Goal: Transaction & Acquisition: Purchase product/service

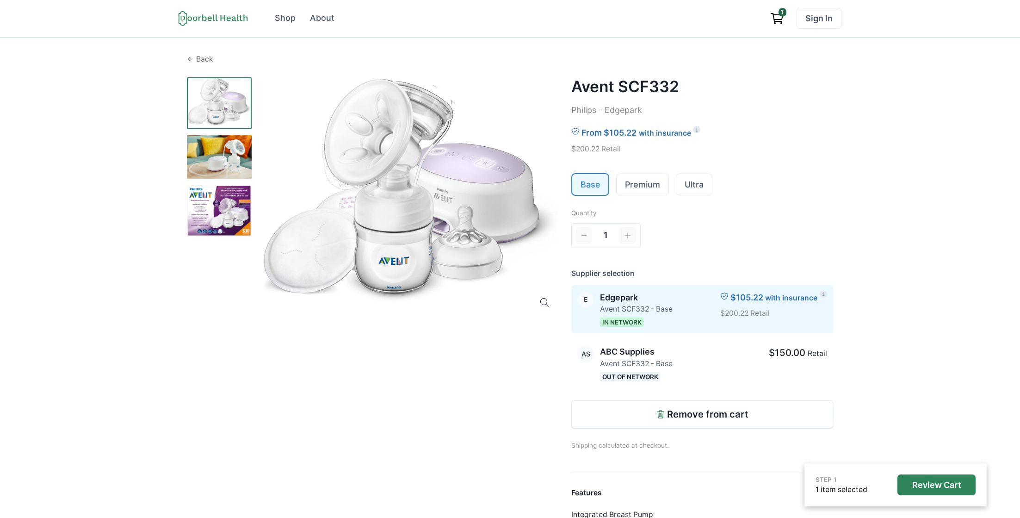
click at [203, 61] on p "Back" at bounding box center [204, 59] width 17 height 11
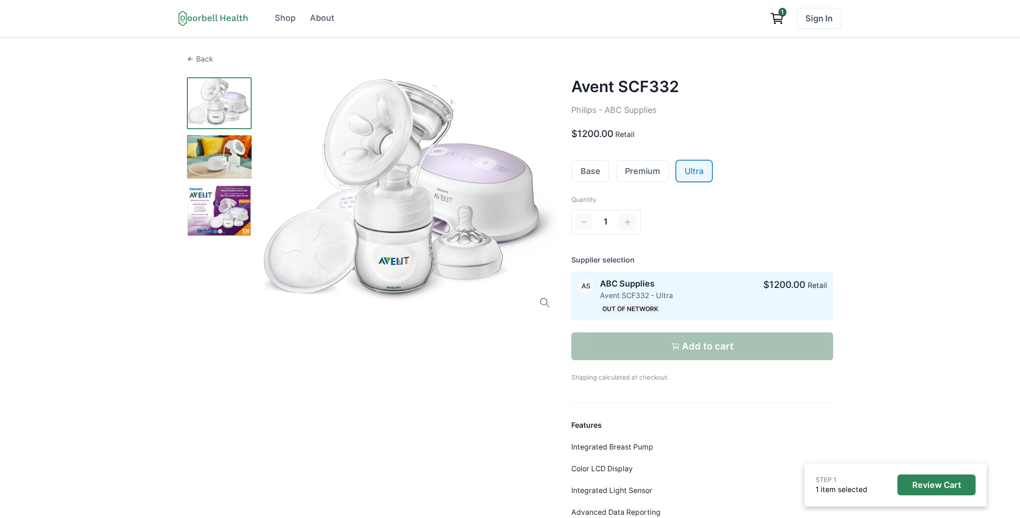
click at [203, 59] on p "Back" at bounding box center [204, 59] width 17 height 11
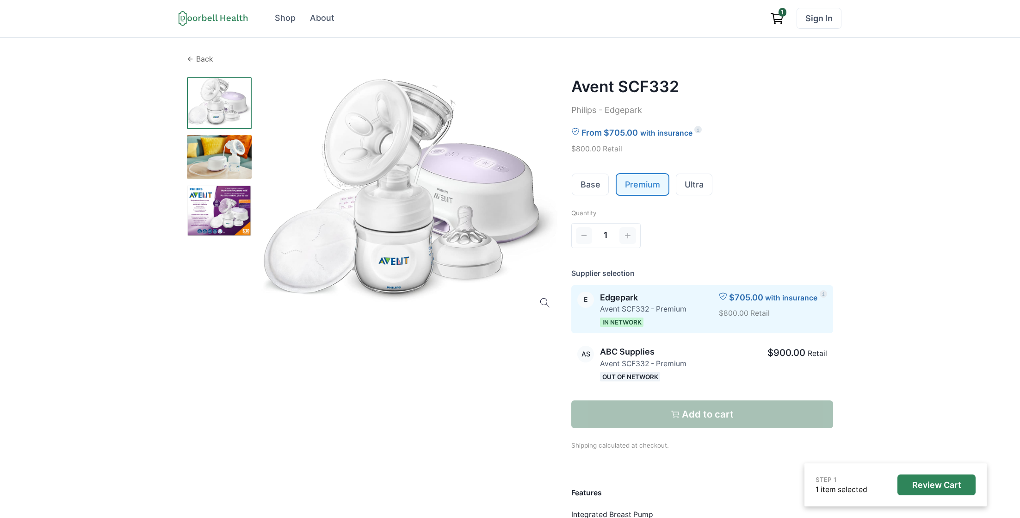
click at [203, 59] on p "Back" at bounding box center [204, 59] width 17 height 11
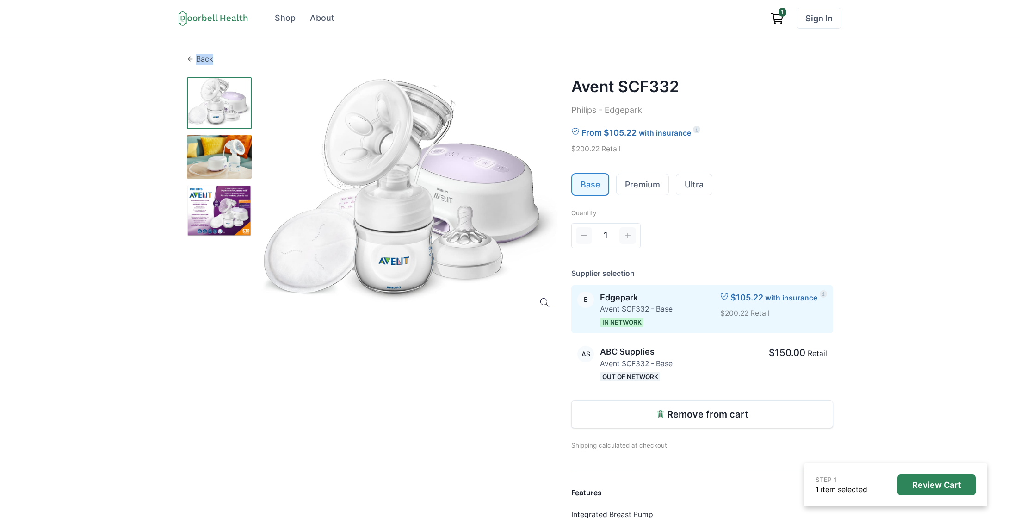
click at [203, 59] on p "Back" at bounding box center [204, 59] width 17 height 11
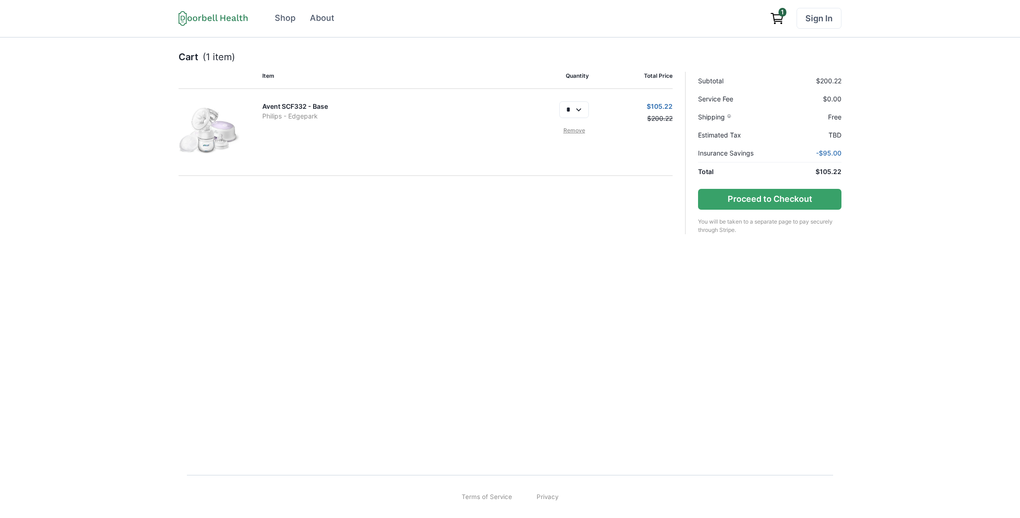
click at [567, 130] on link "Remove" at bounding box center [574, 130] width 30 height 8
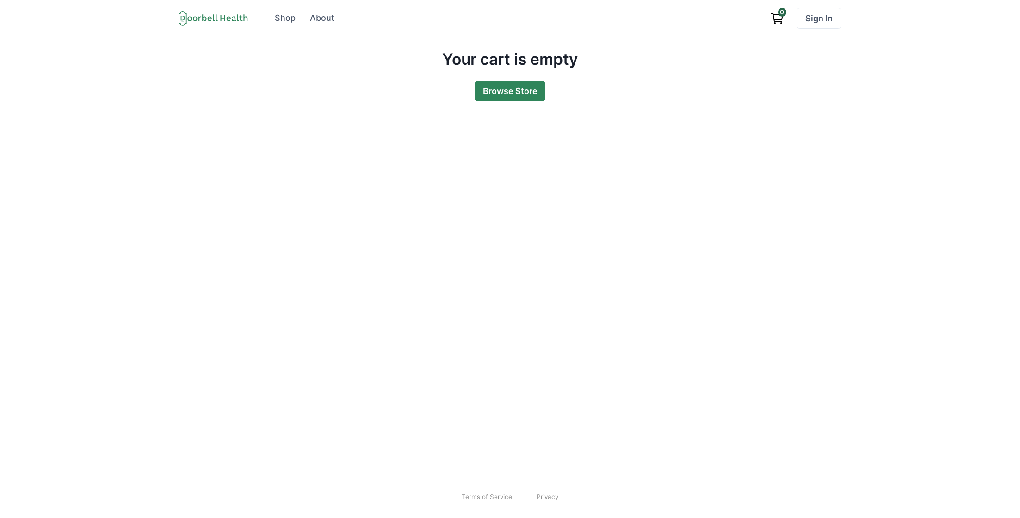
click at [521, 96] on link "Browse Store" at bounding box center [510, 91] width 71 height 21
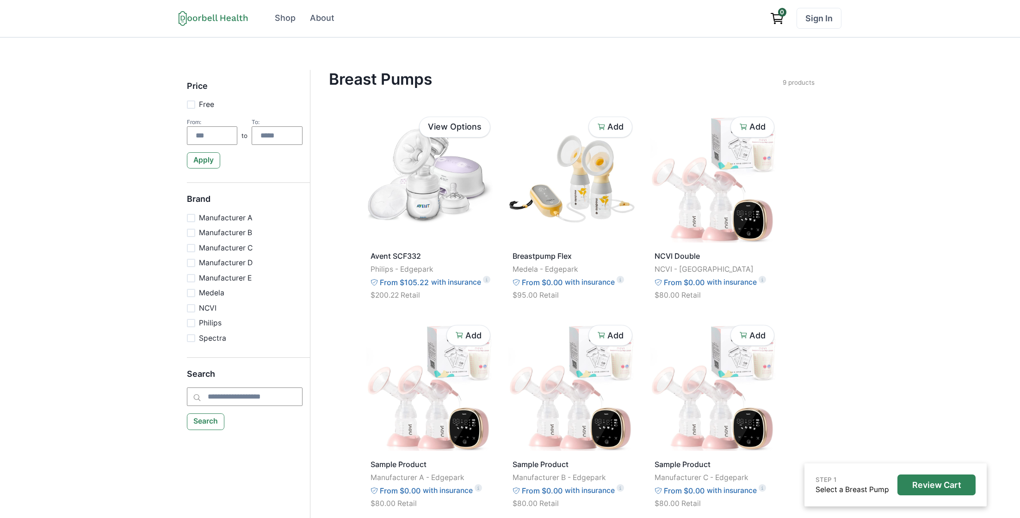
click at [192, 105] on span at bounding box center [191, 104] width 8 height 8
type input "*"
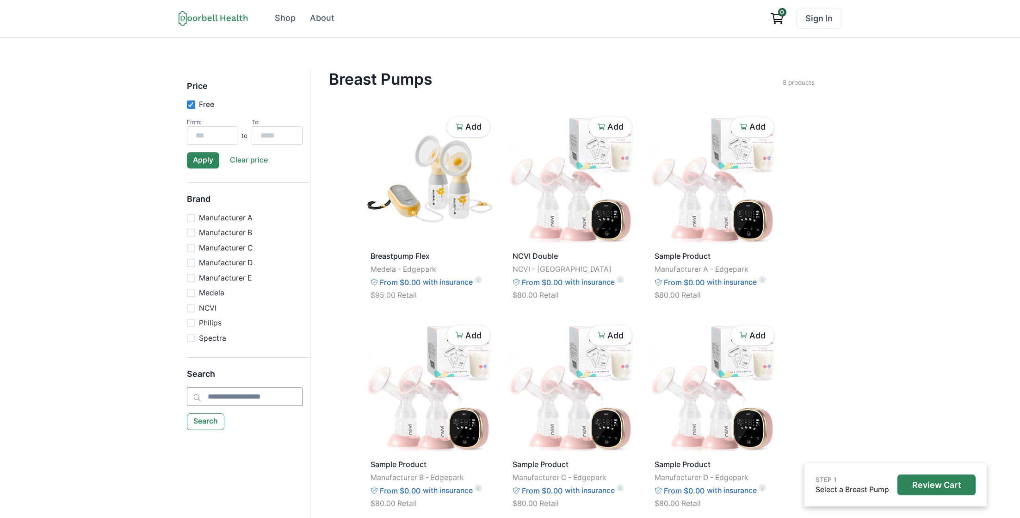
click at [197, 163] on button "Apply" at bounding box center [203, 160] width 33 height 17
click at [191, 107] on div at bounding box center [191, 104] width 6 height 6
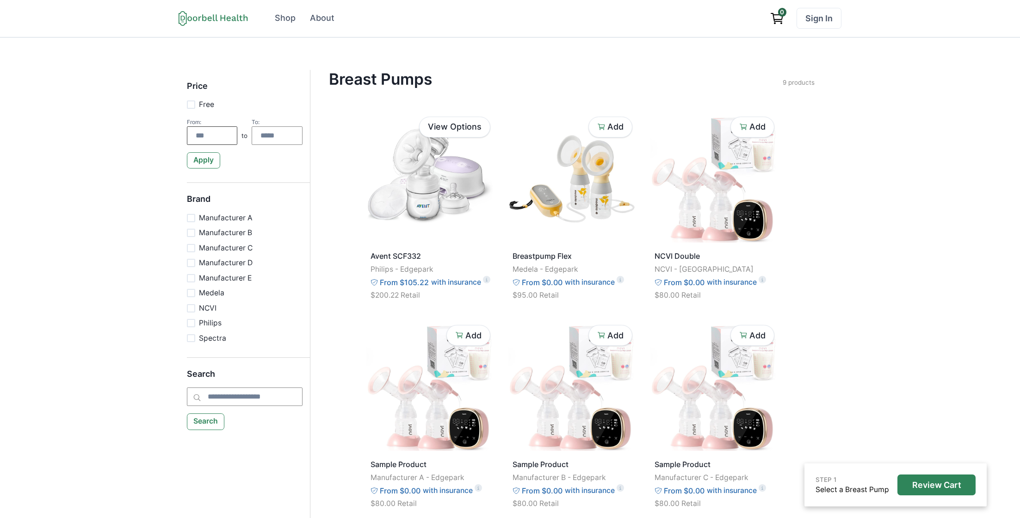
click at [220, 134] on input "number" at bounding box center [212, 135] width 51 height 19
type input "*"
click at [205, 160] on button "Apply" at bounding box center [203, 160] width 33 height 17
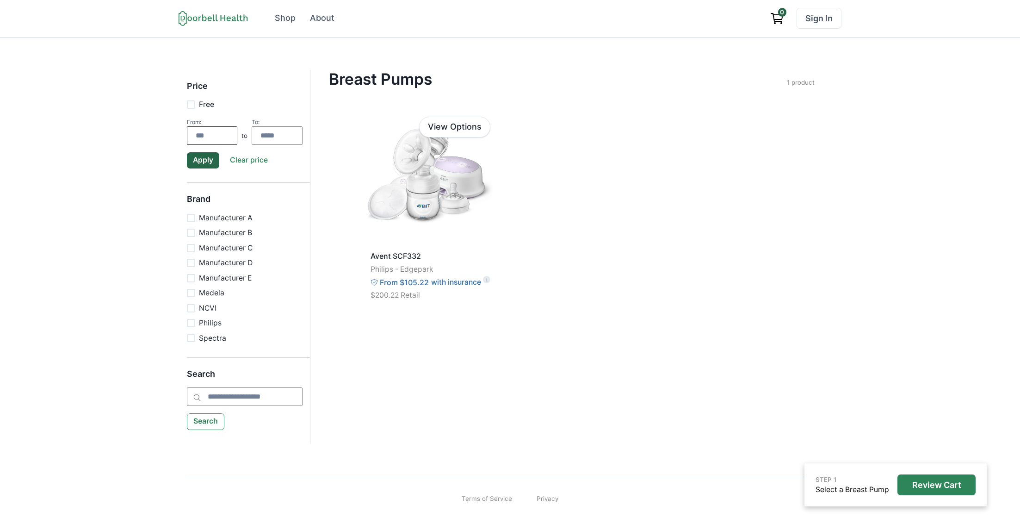
click at [212, 137] on input "*" at bounding box center [212, 135] width 51 height 19
click at [233, 155] on div "Apply" at bounding box center [245, 157] width 116 height 24
click at [217, 155] on button "Apply" at bounding box center [204, 160] width 34 height 17
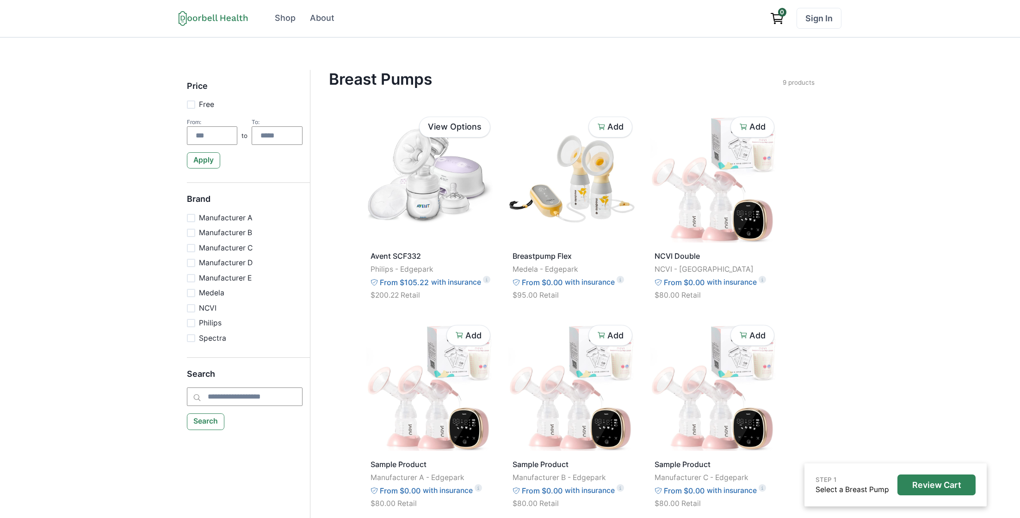
click at [192, 217] on span at bounding box center [191, 218] width 8 height 8
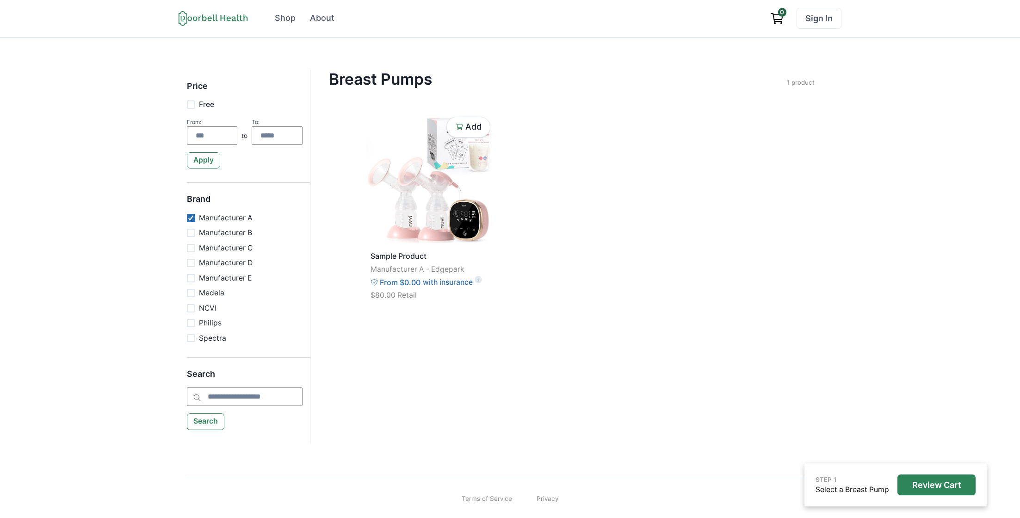
click at [192, 219] on icon at bounding box center [191, 217] width 6 height 5
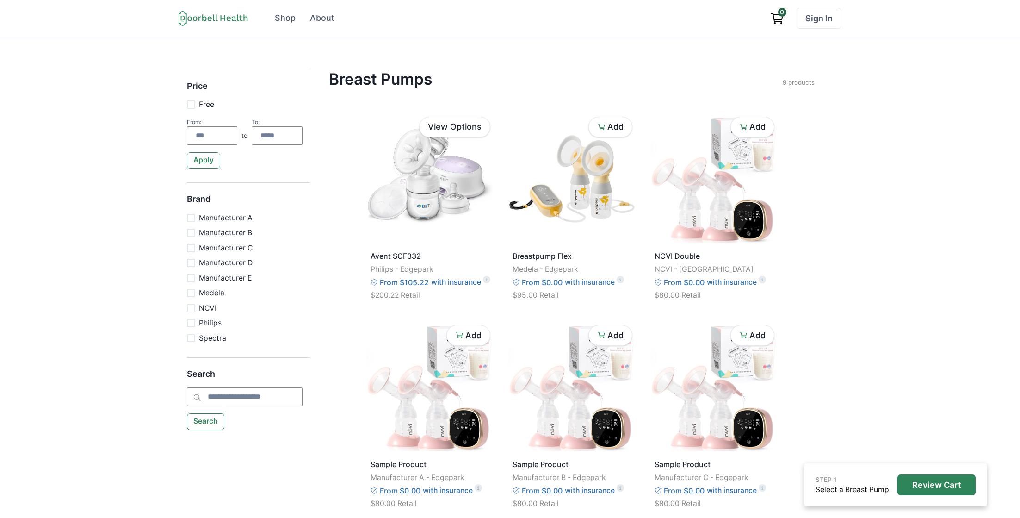
click at [194, 324] on span at bounding box center [191, 323] width 8 height 8
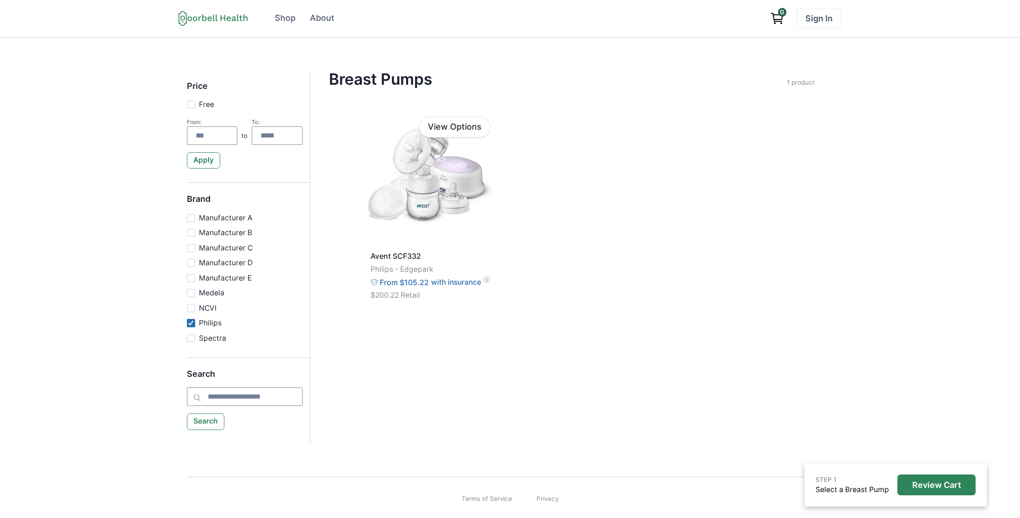
click at [194, 324] on icon at bounding box center [191, 322] width 6 height 5
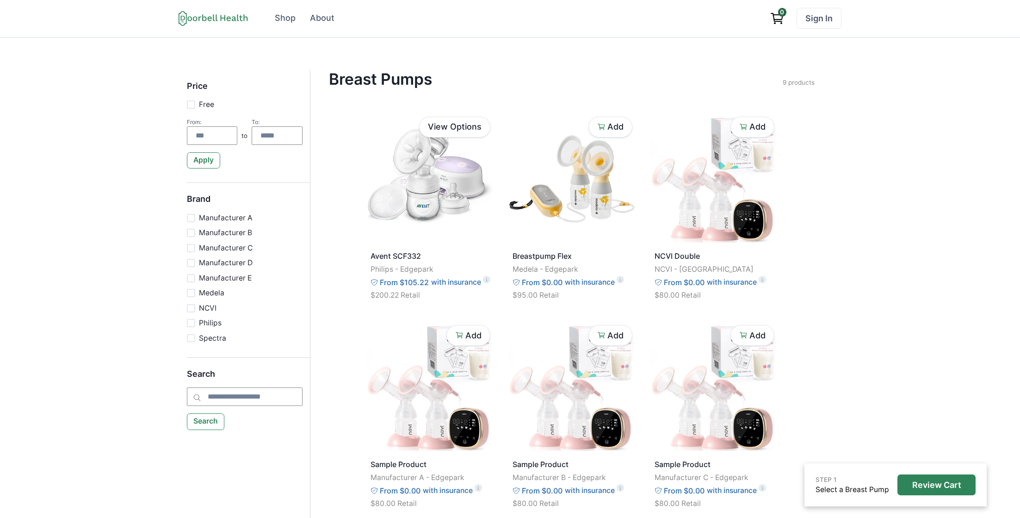
click at [192, 339] on span at bounding box center [191, 338] width 8 height 8
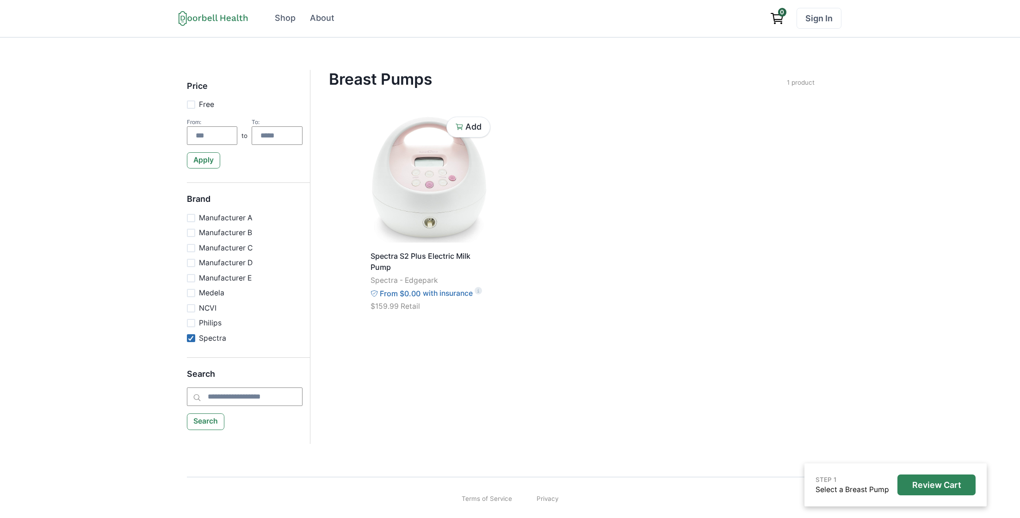
click at [192, 339] on icon at bounding box center [191, 337] width 6 height 5
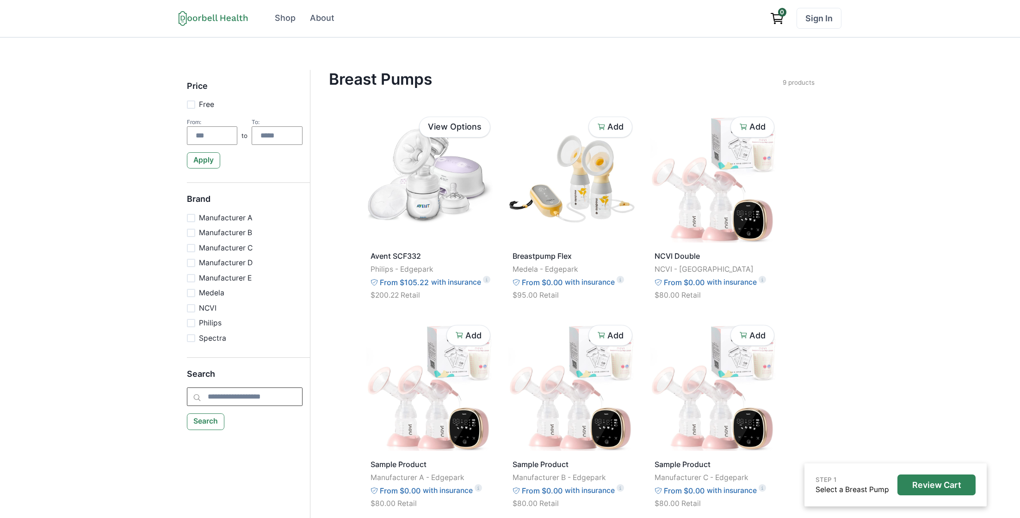
click at [232, 399] on input "search" at bounding box center [245, 396] width 116 height 19
type input "*****"
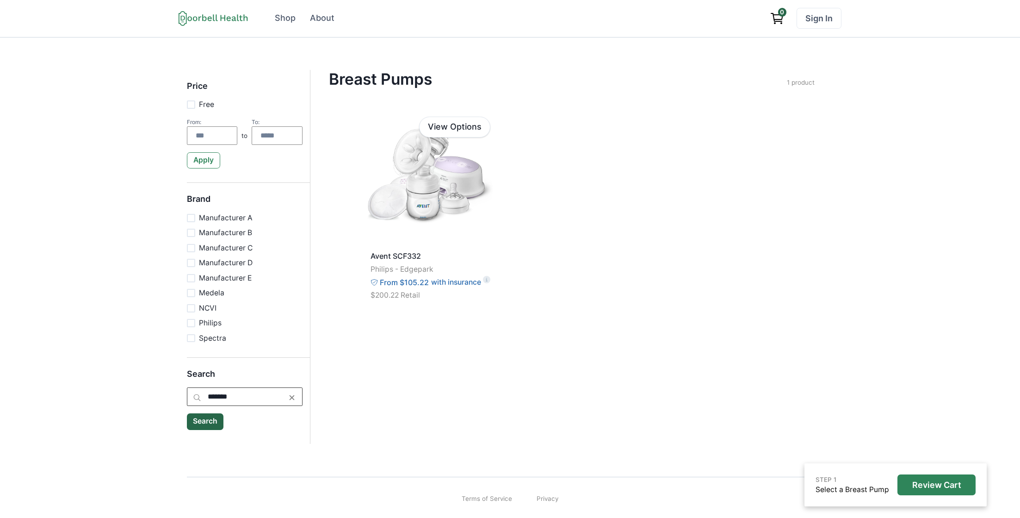
type input "*******"
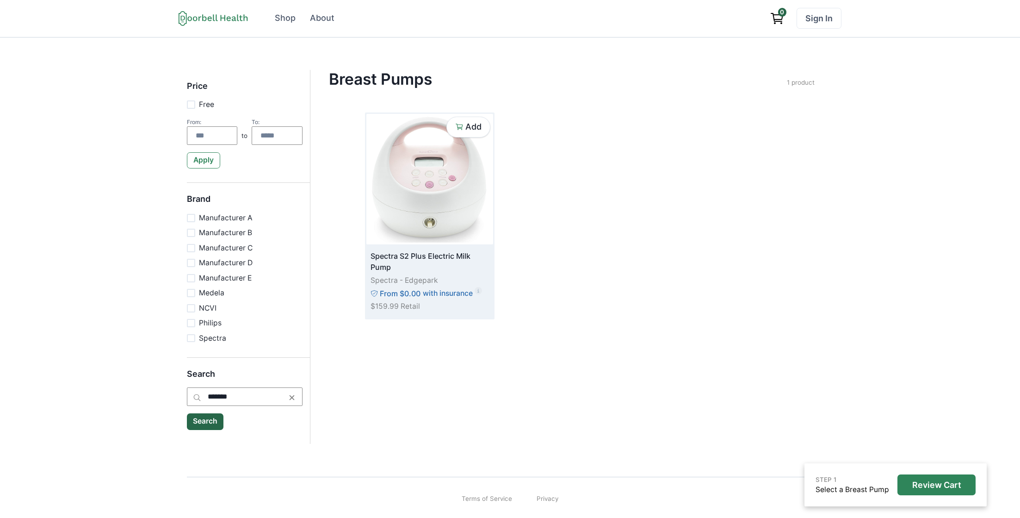
click at [427, 183] on img at bounding box center [429, 179] width 127 height 130
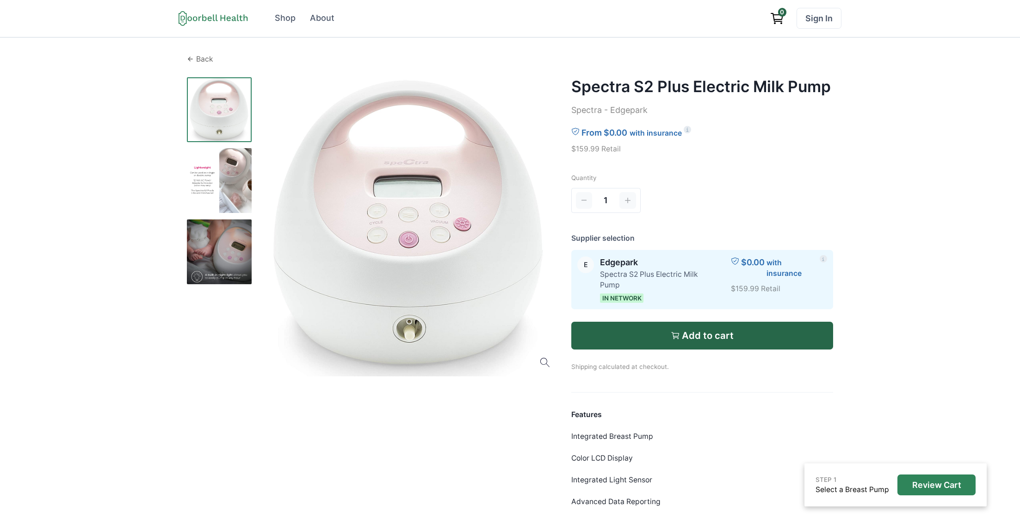
click at [197, 57] on p "Back" at bounding box center [204, 59] width 17 height 11
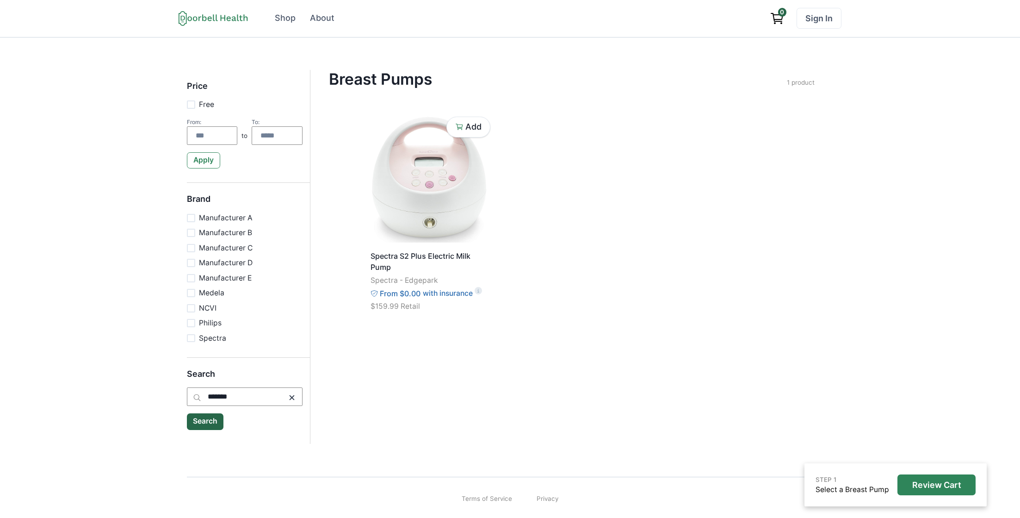
click at [293, 396] on icon at bounding box center [292, 397] width 5 height 5
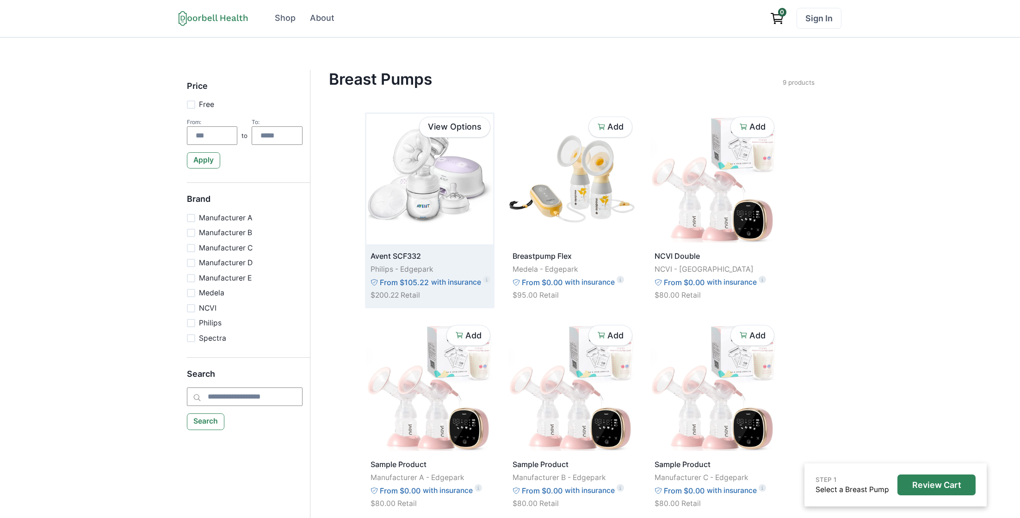
click at [405, 192] on img at bounding box center [429, 179] width 127 height 130
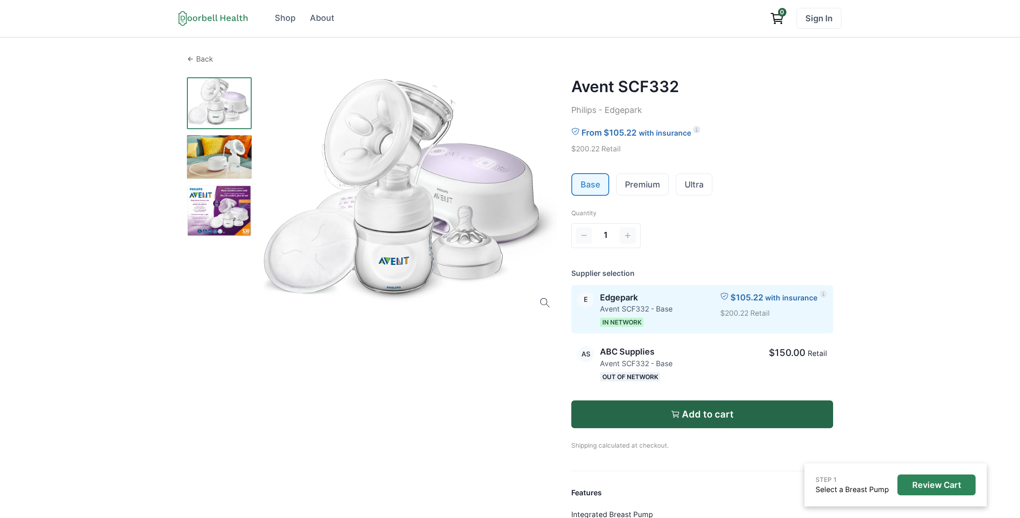
click at [199, 60] on p "Back" at bounding box center [204, 59] width 17 height 11
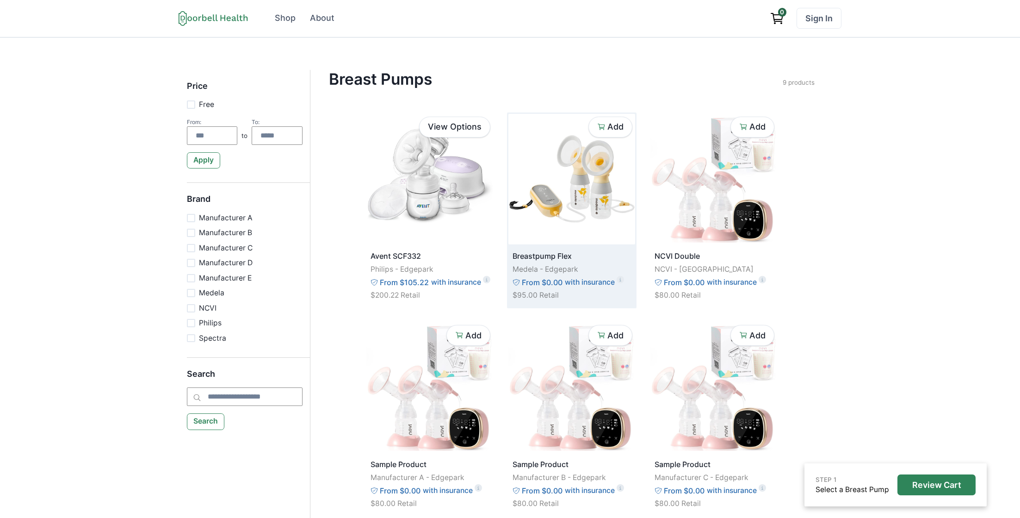
click at [600, 199] on img at bounding box center [572, 179] width 127 height 130
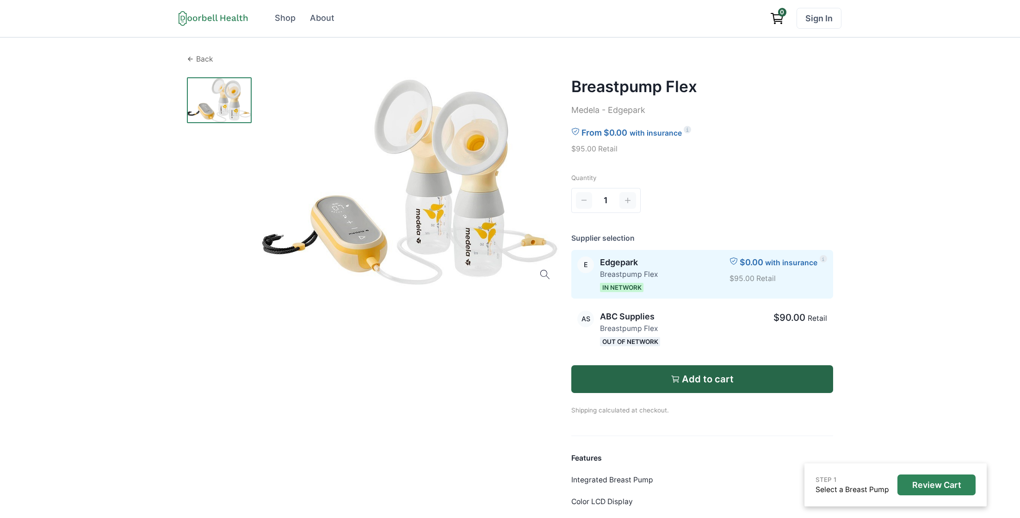
click at [200, 61] on p "Back" at bounding box center [204, 59] width 17 height 11
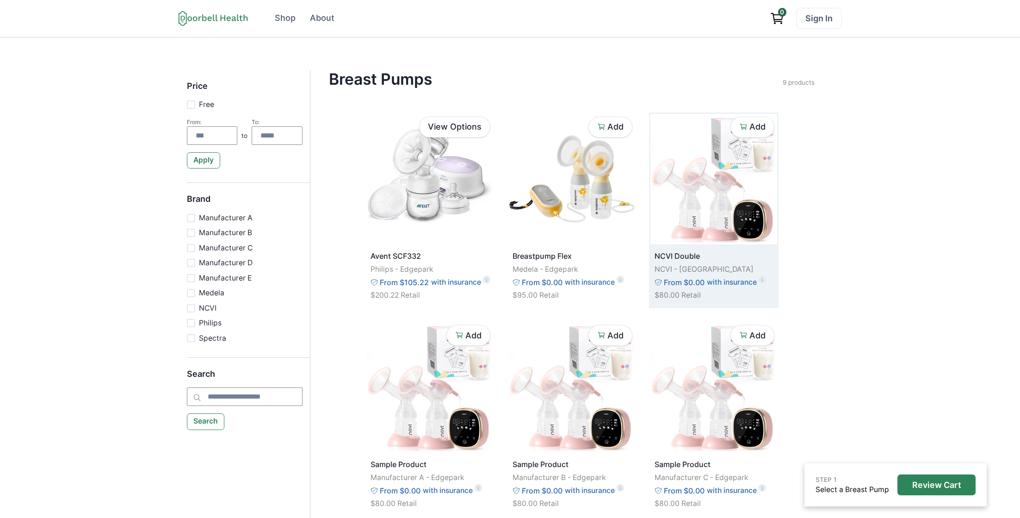
click at [686, 195] on img at bounding box center [714, 179] width 127 height 130
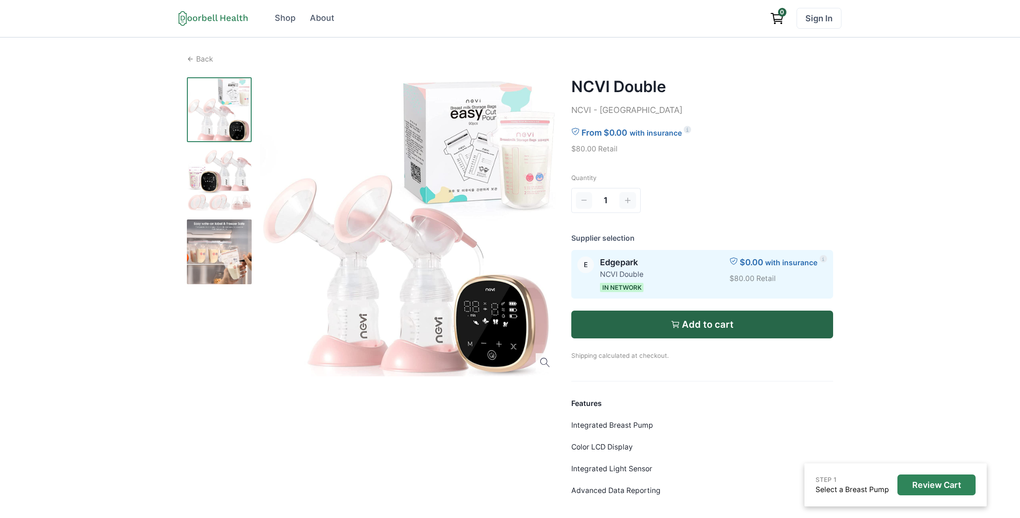
click at [216, 187] on img at bounding box center [219, 180] width 65 height 65
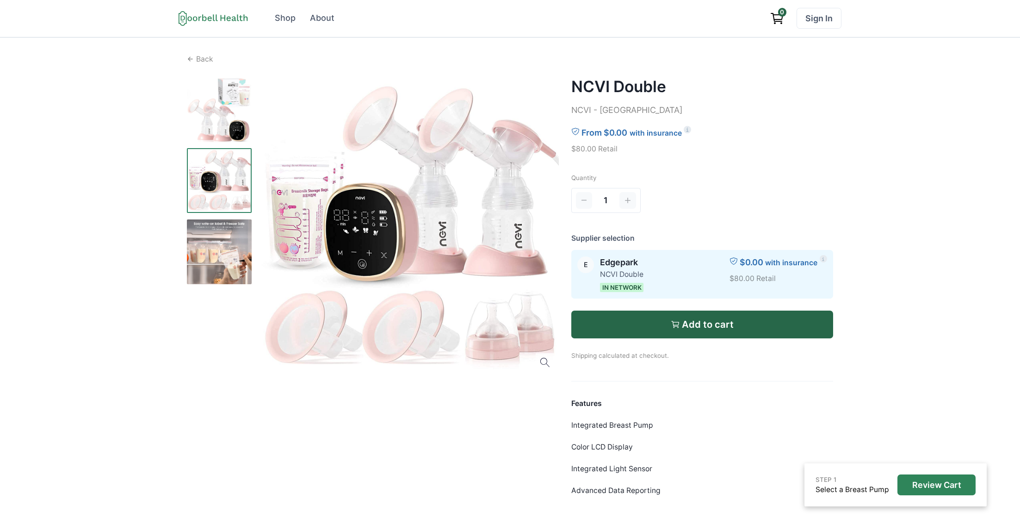
click at [216, 254] on img at bounding box center [219, 251] width 65 height 65
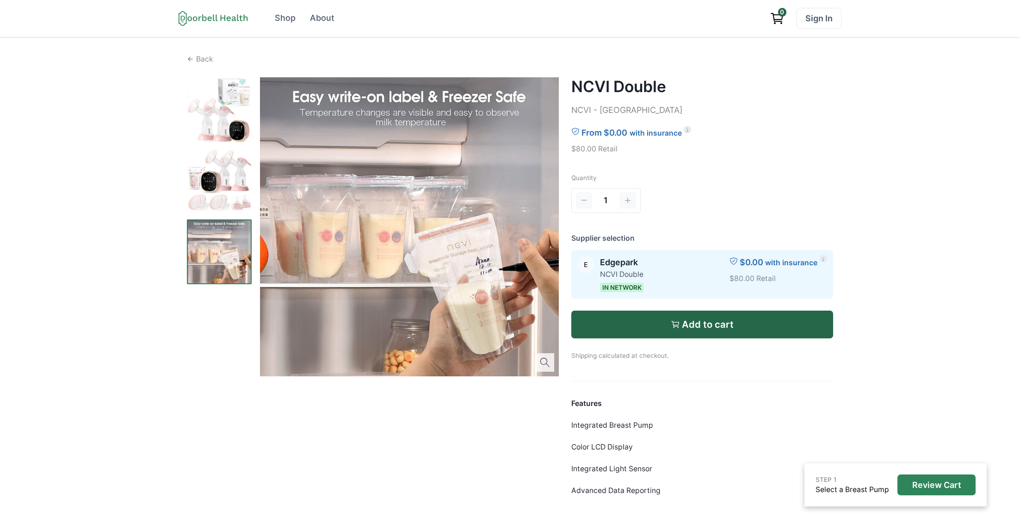
click at [217, 117] on img at bounding box center [219, 109] width 65 height 65
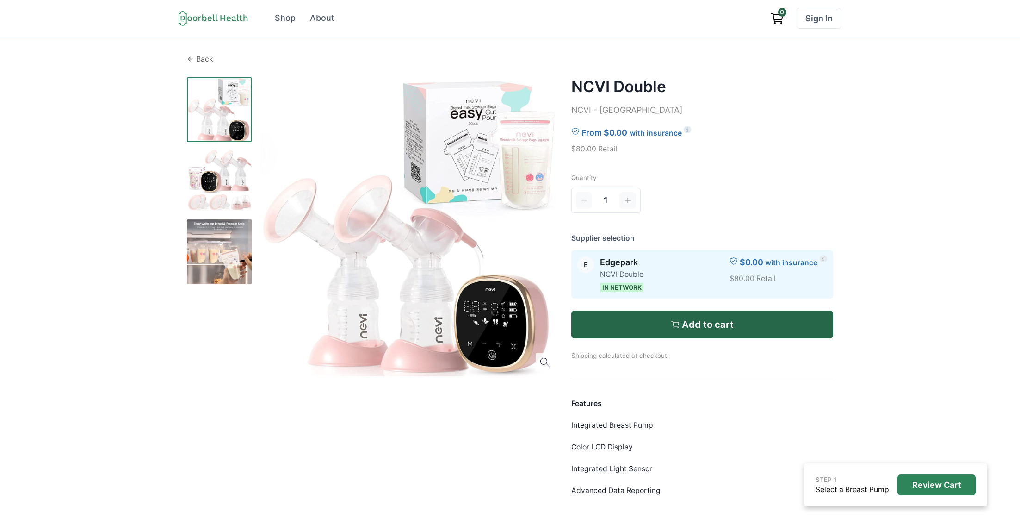
click at [189, 56] on icon at bounding box center [190, 59] width 7 height 7
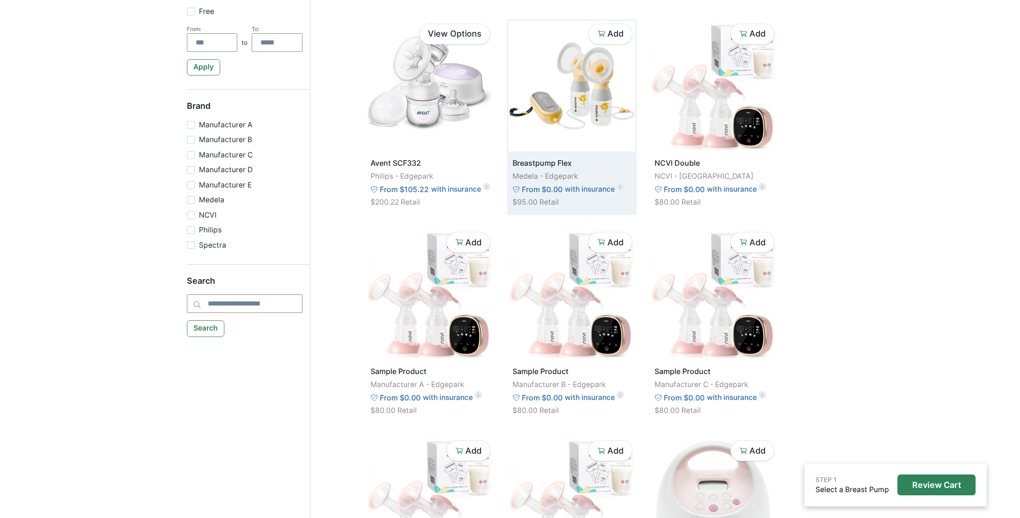
scroll to position [168, 0]
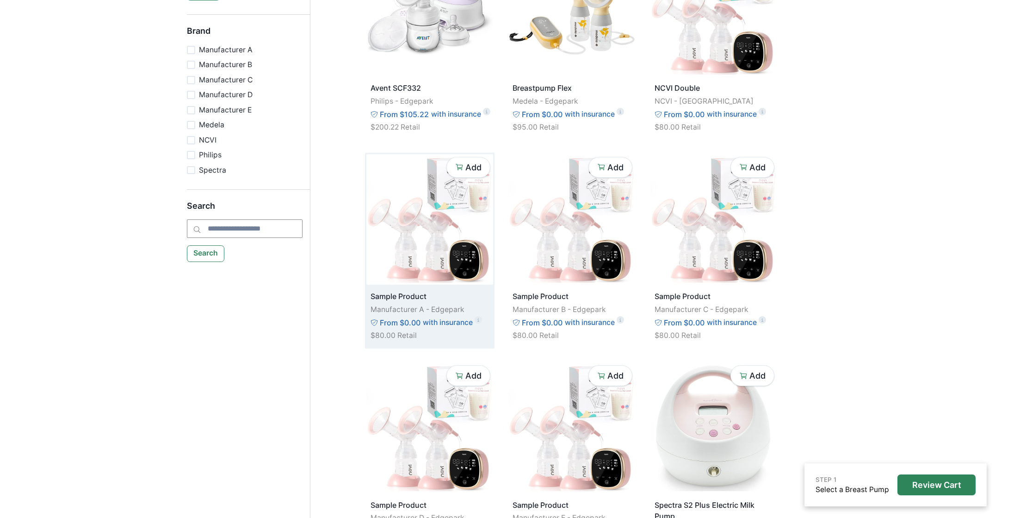
click at [458, 254] on img at bounding box center [429, 219] width 127 height 130
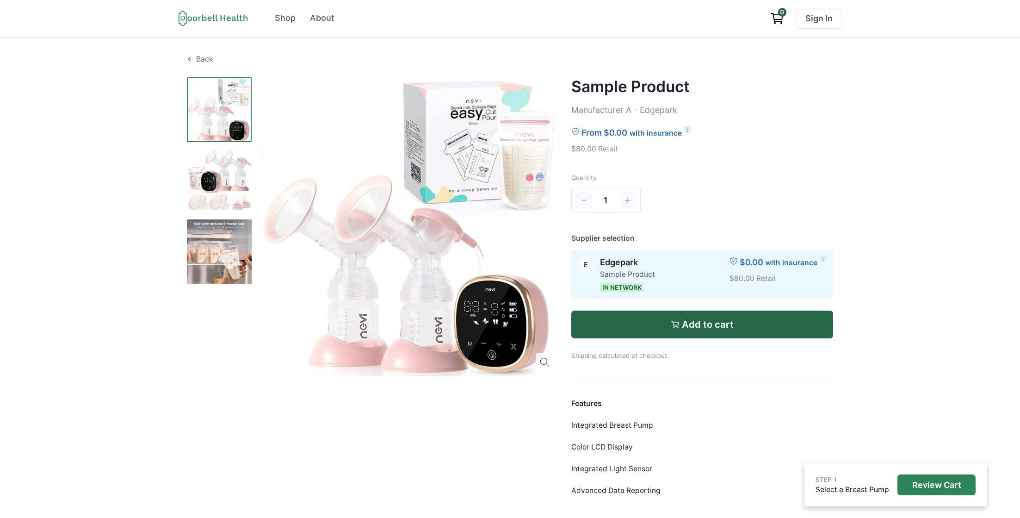
click at [199, 57] on p "Back" at bounding box center [204, 59] width 17 height 11
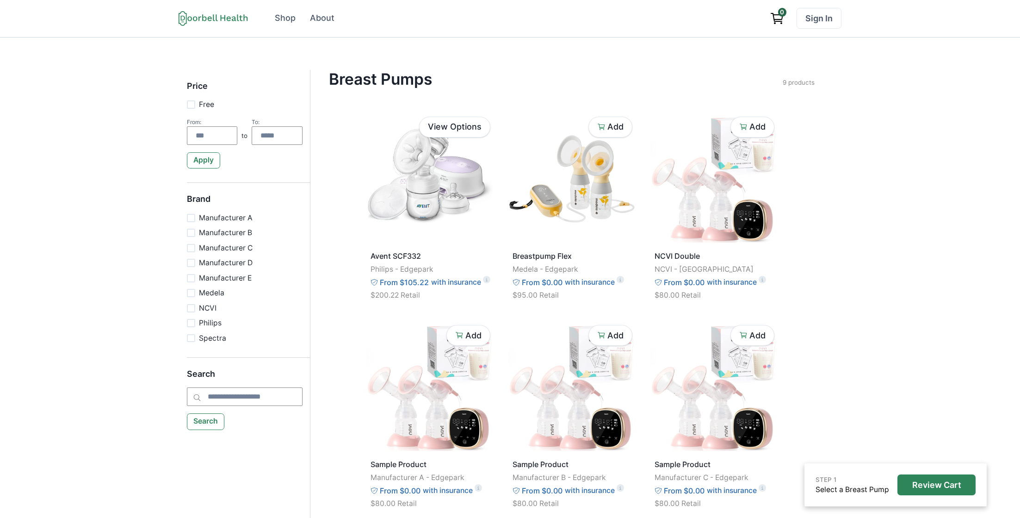
scroll to position [168, 0]
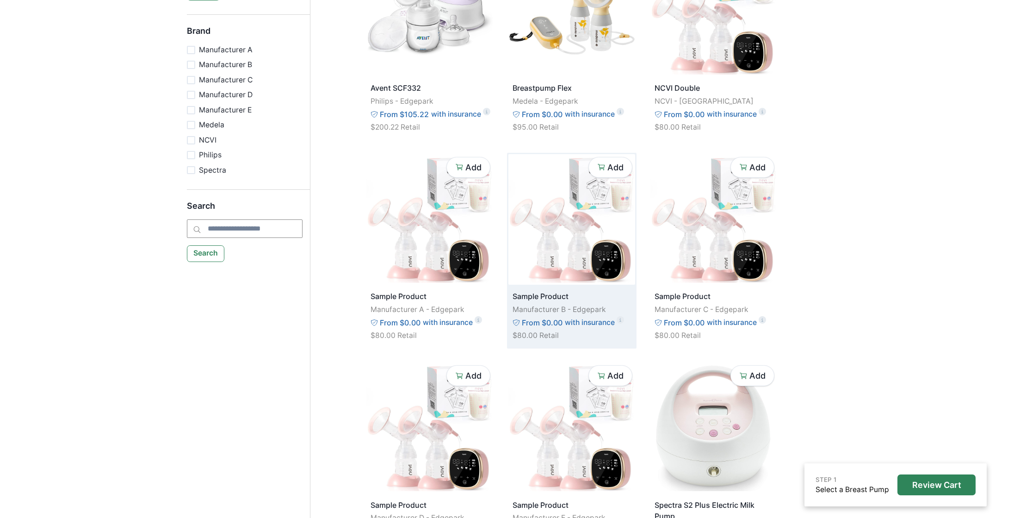
click at [586, 258] on img at bounding box center [572, 219] width 127 height 130
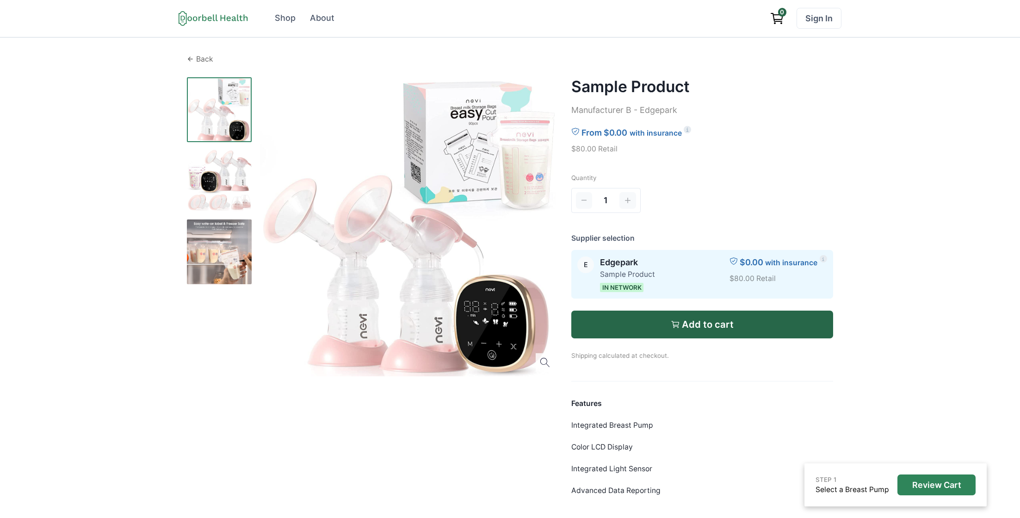
click at [200, 55] on p "Back" at bounding box center [204, 59] width 17 height 11
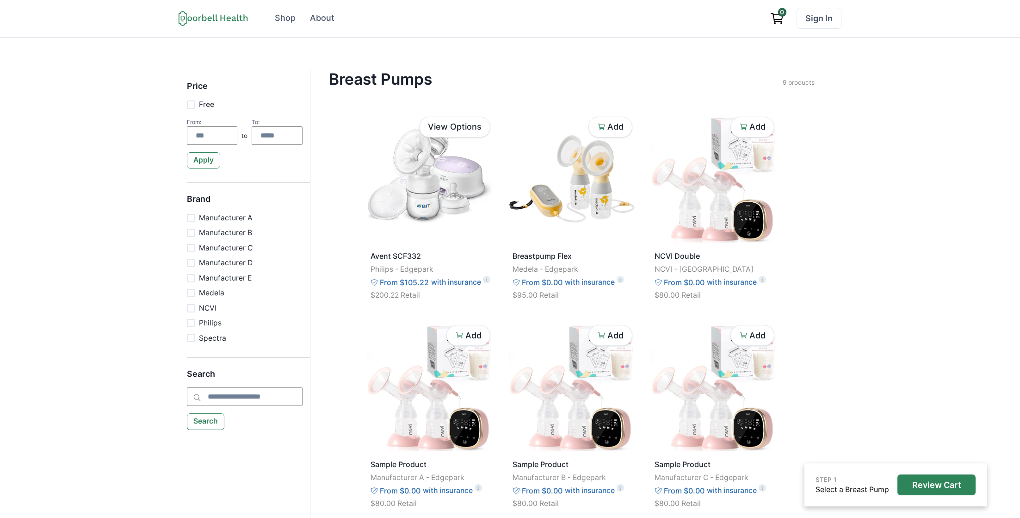
scroll to position [168, 0]
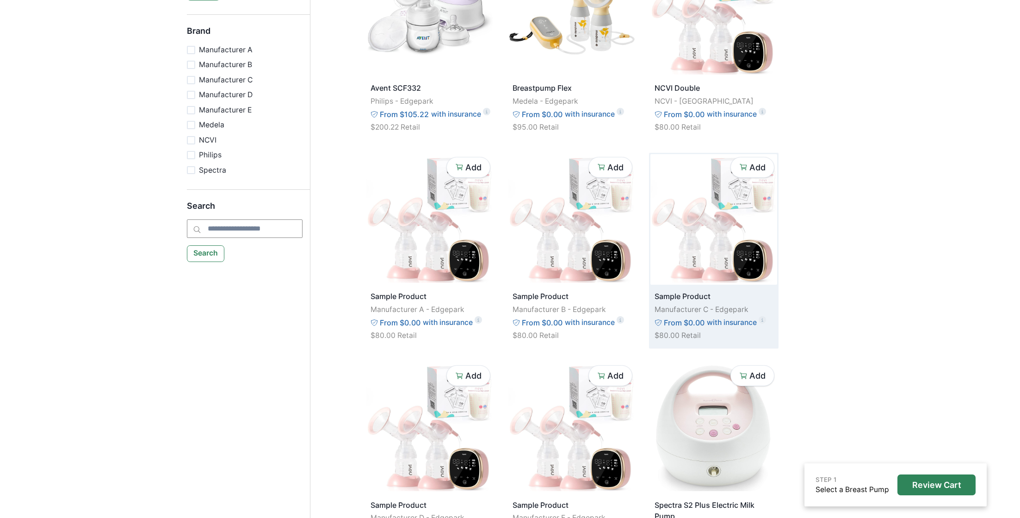
click at [694, 223] on img at bounding box center [714, 219] width 127 height 130
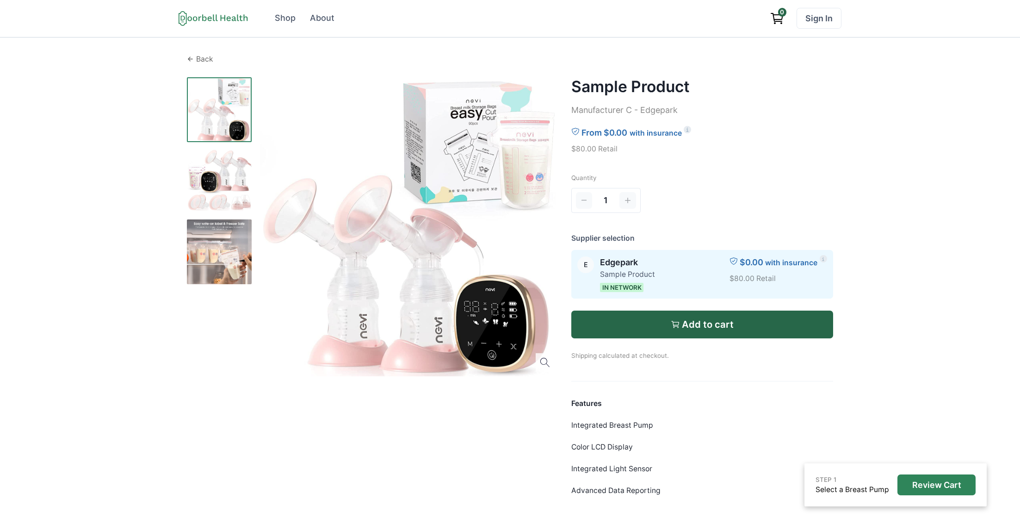
click at [204, 59] on p "Back" at bounding box center [204, 59] width 17 height 11
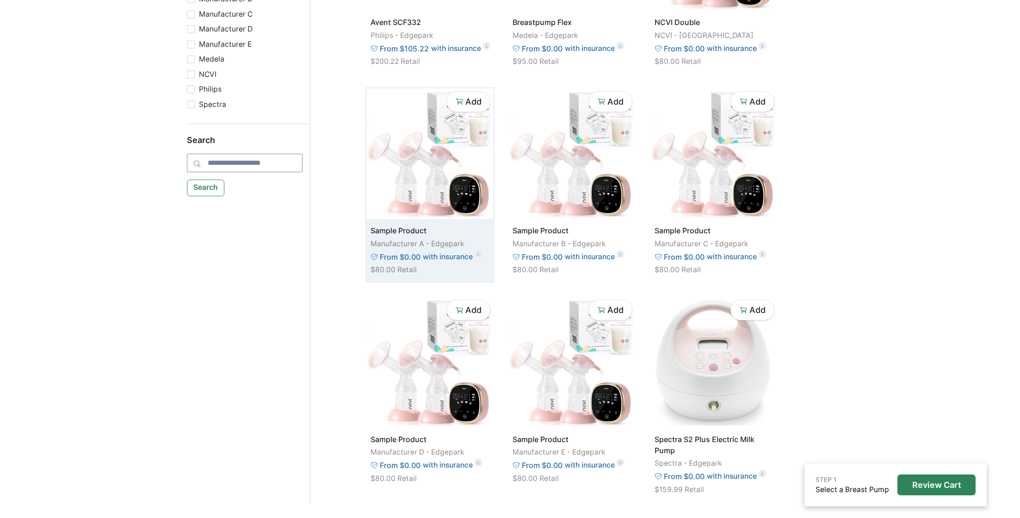
scroll to position [247, 0]
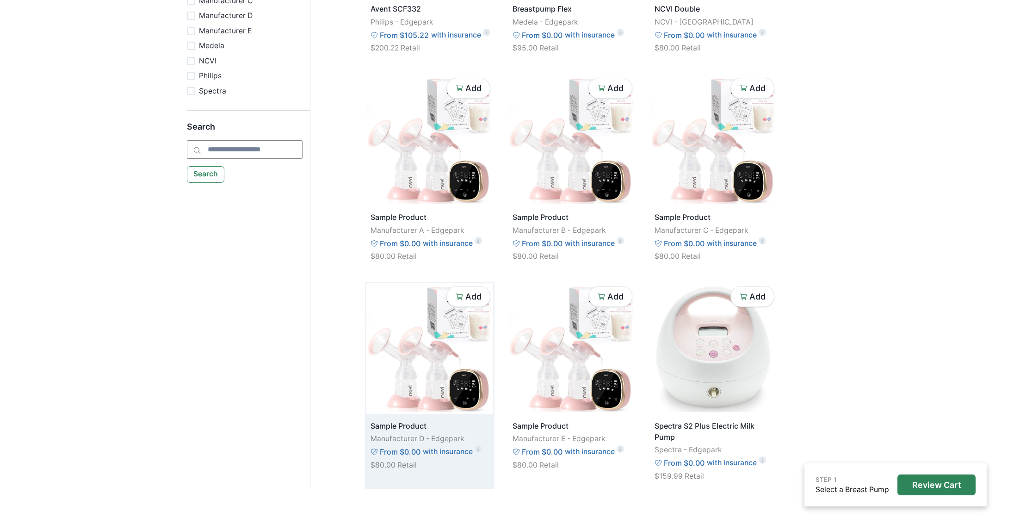
click at [425, 353] on img at bounding box center [429, 348] width 127 height 130
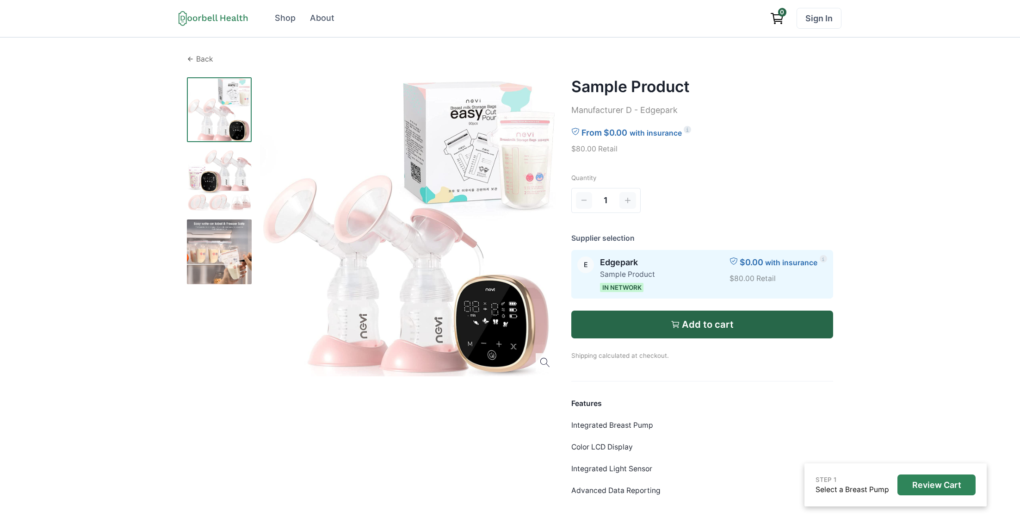
click at [203, 57] on p "Back" at bounding box center [204, 59] width 17 height 11
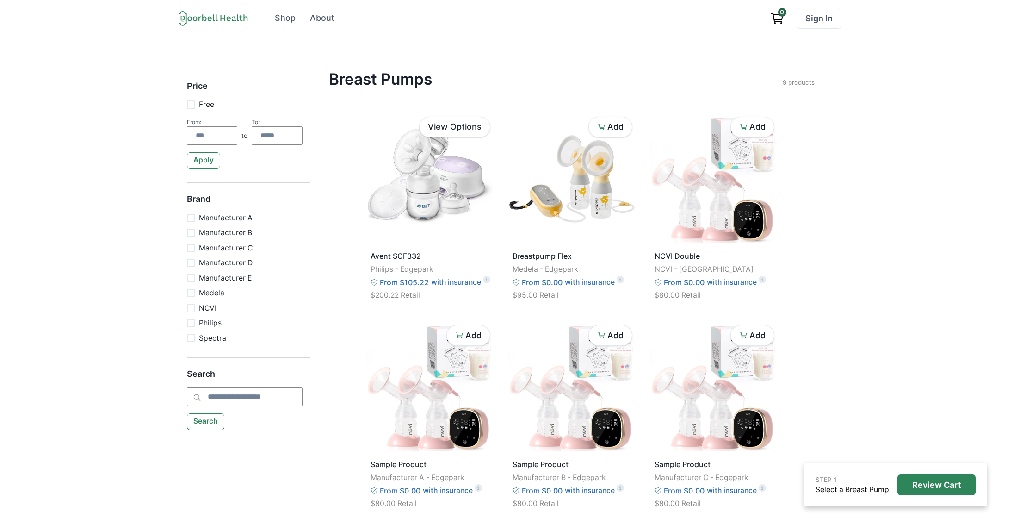
scroll to position [247, 0]
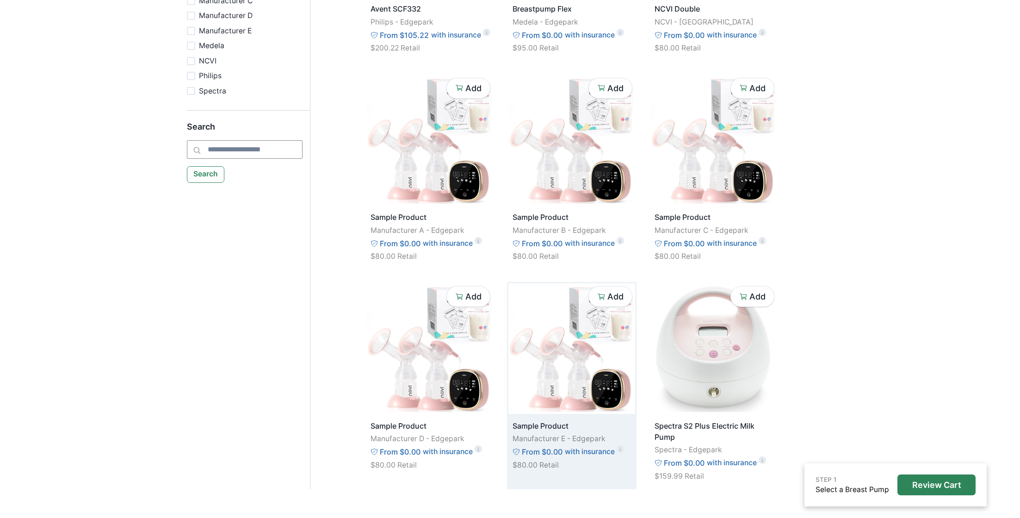
click at [595, 348] on img at bounding box center [572, 348] width 127 height 130
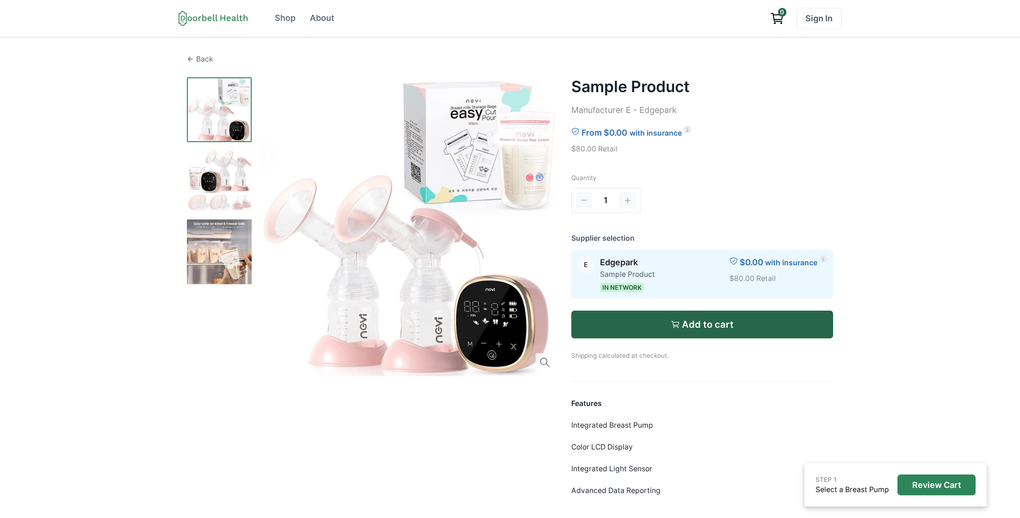
click at [197, 62] on p "Back" at bounding box center [204, 59] width 17 height 11
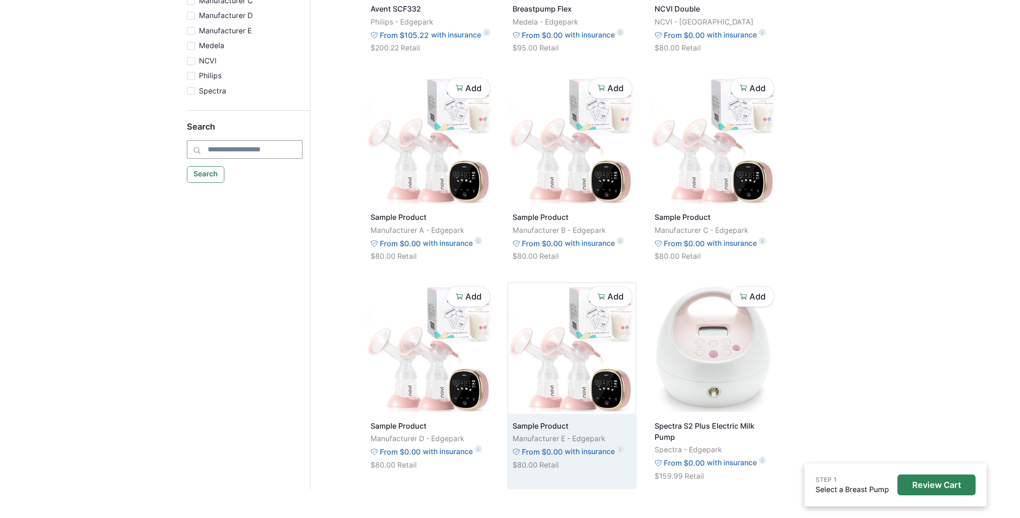
scroll to position [294, 0]
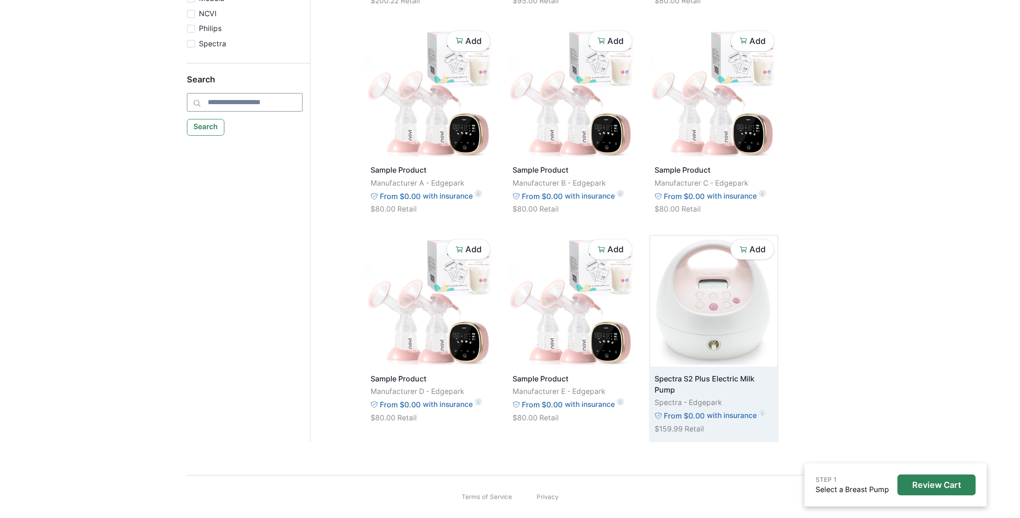
click at [692, 292] on img at bounding box center [714, 301] width 127 height 130
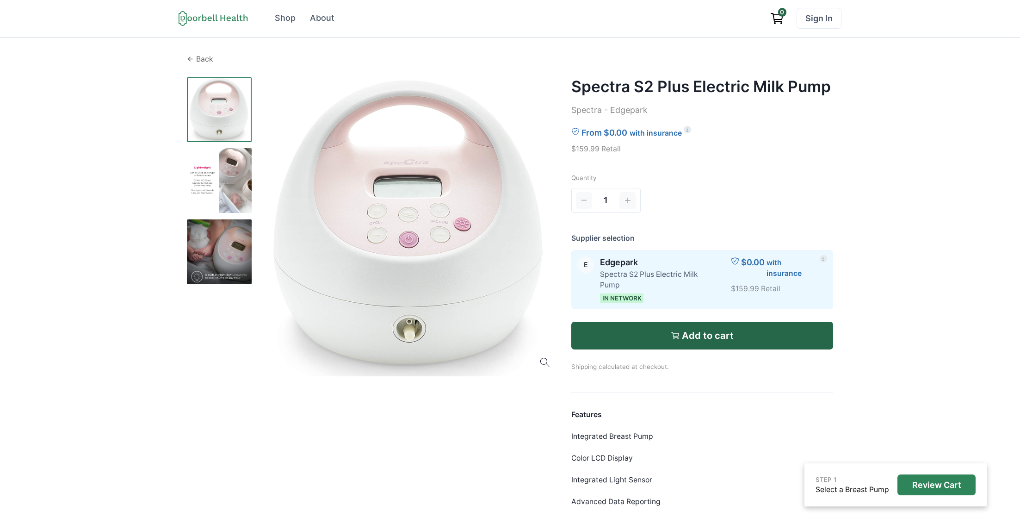
click at [198, 58] on p "Back" at bounding box center [204, 59] width 17 height 11
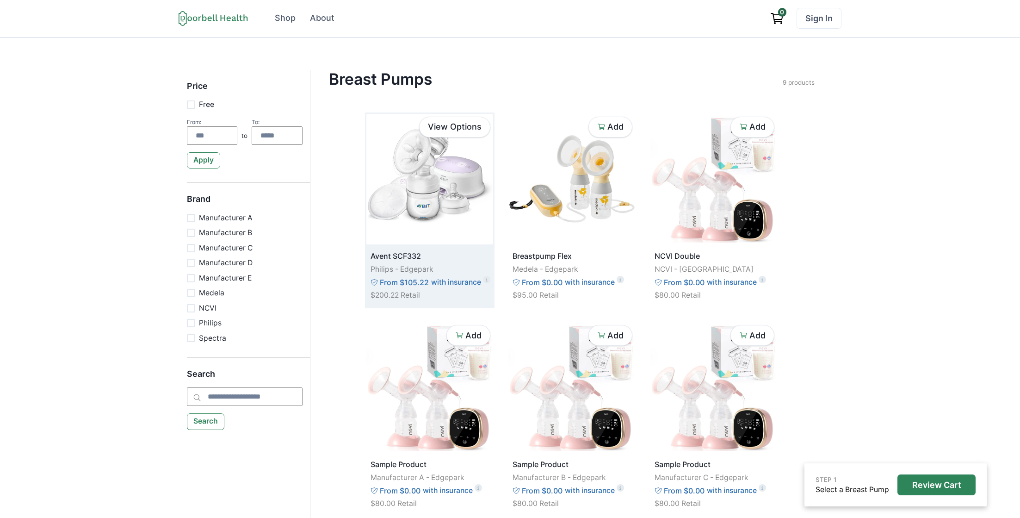
click at [421, 190] on img at bounding box center [429, 179] width 127 height 130
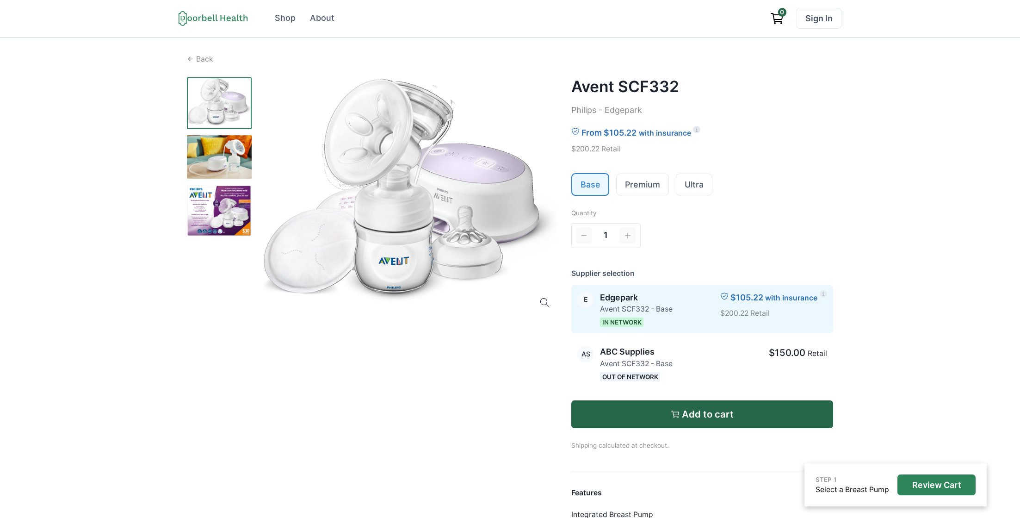
click at [546, 302] on div at bounding box center [409, 196] width 299 height 239
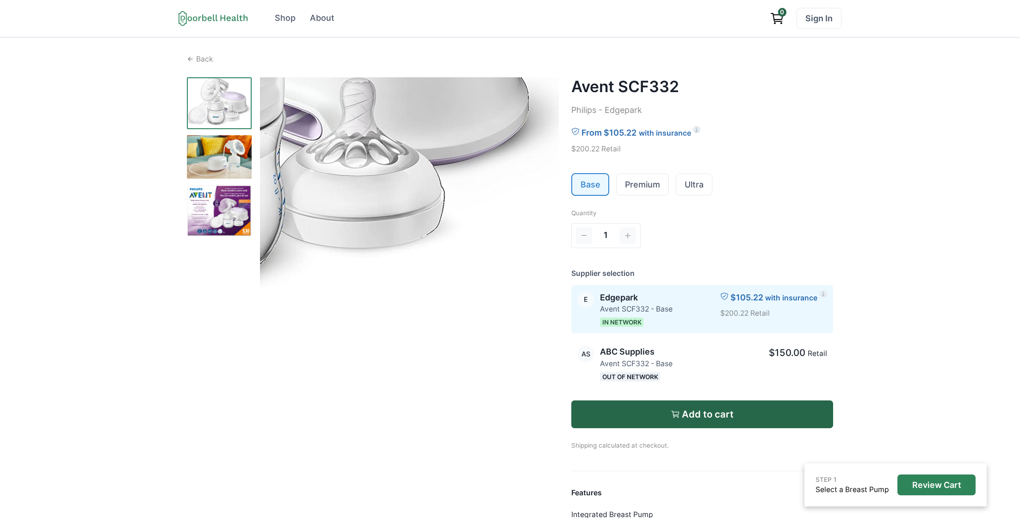
click at [546, 302] on img at bounding box center [229, 57] width 694 height 555
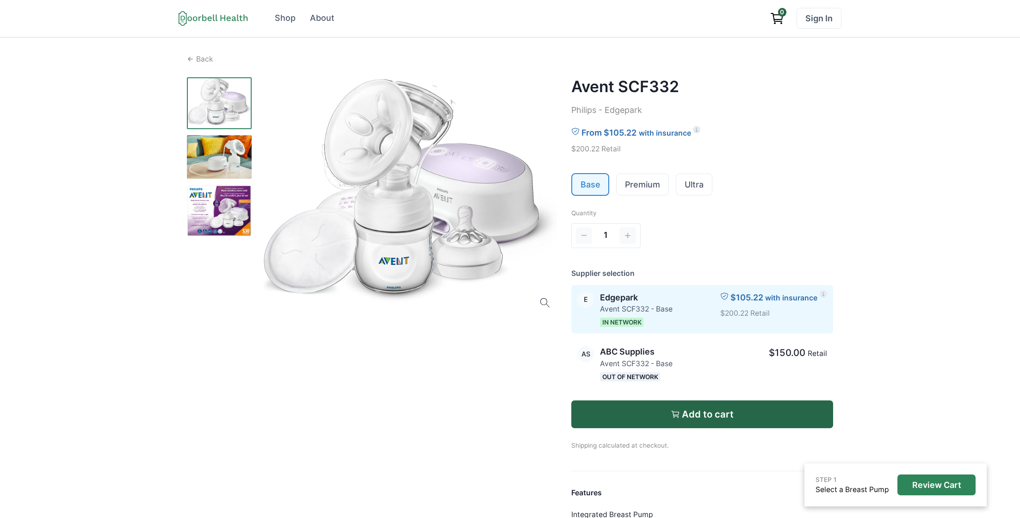
click at [546, 302] on div at bounding box center [409, 196] width 299 height 239
click at [531, 376] on div at bounding box center [373, 369] width 372 height 584
click at [605, 372] on span "Out of Network" at bounding box center [630, 376] width 60 height 9
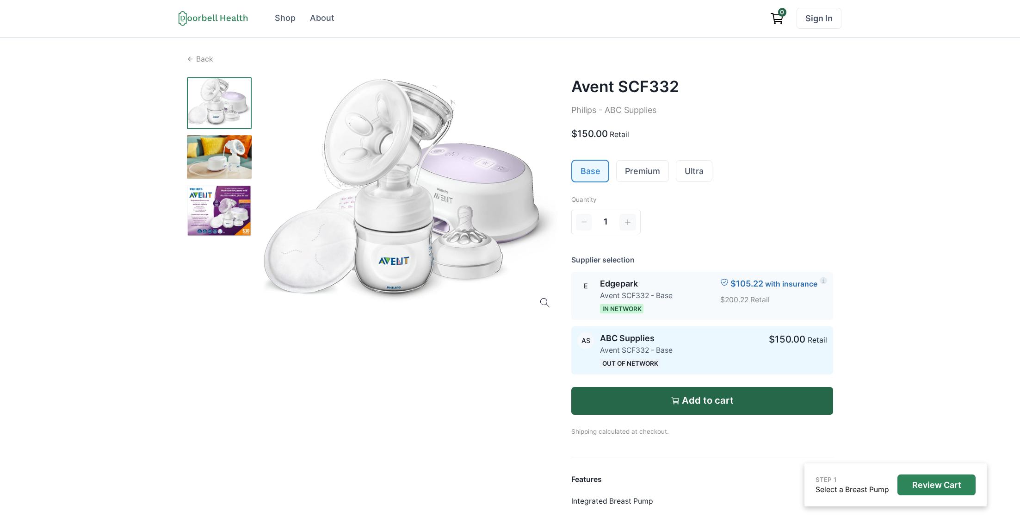
click at [626, 299] on p "Avent SCF332 - Base" at bounding box center [636, 295] width 73 height 11
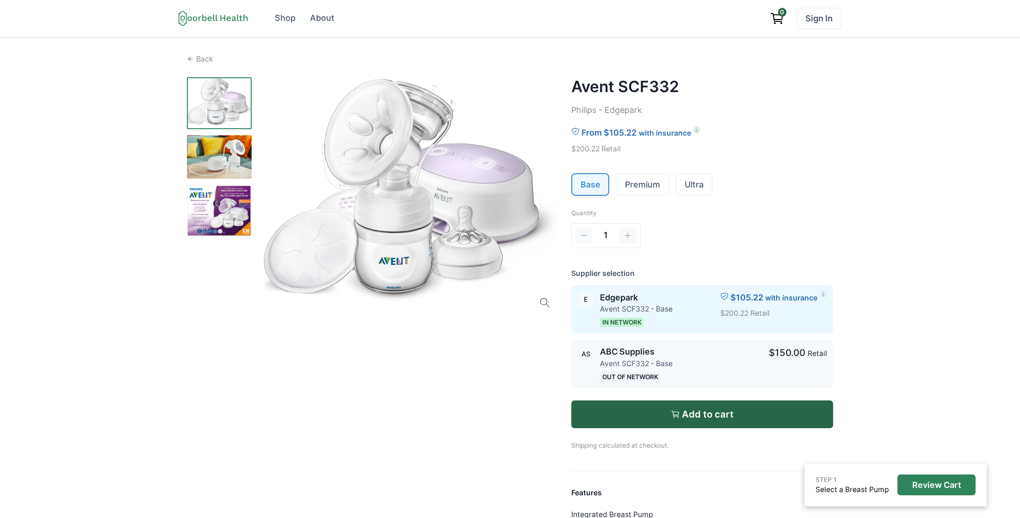
click at [634, 354] on p "ABC Supplies" at bounding box center [636, 352] width 73 height 12
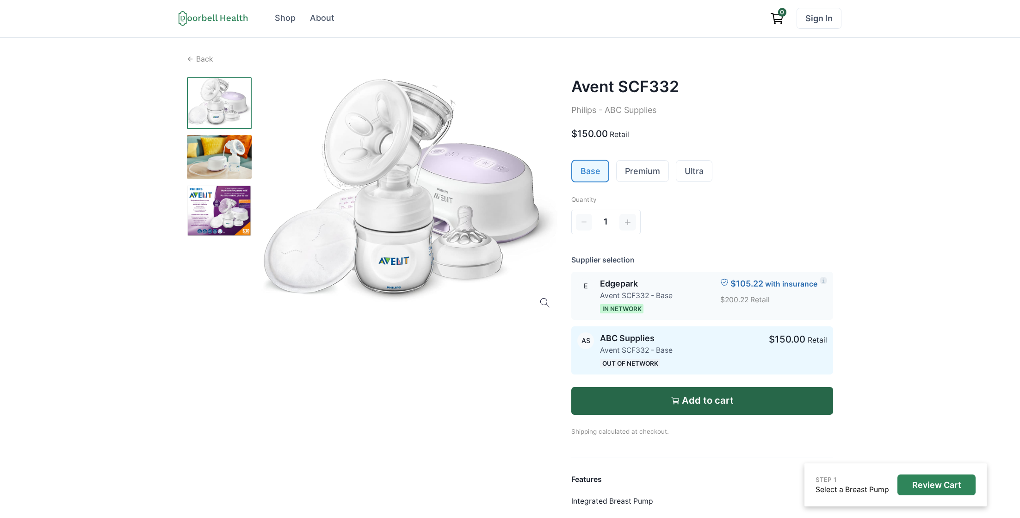
click at [631, 298] on p "Avent SCF332 - Base" at bounding box center [636, 295] width 73 height 11
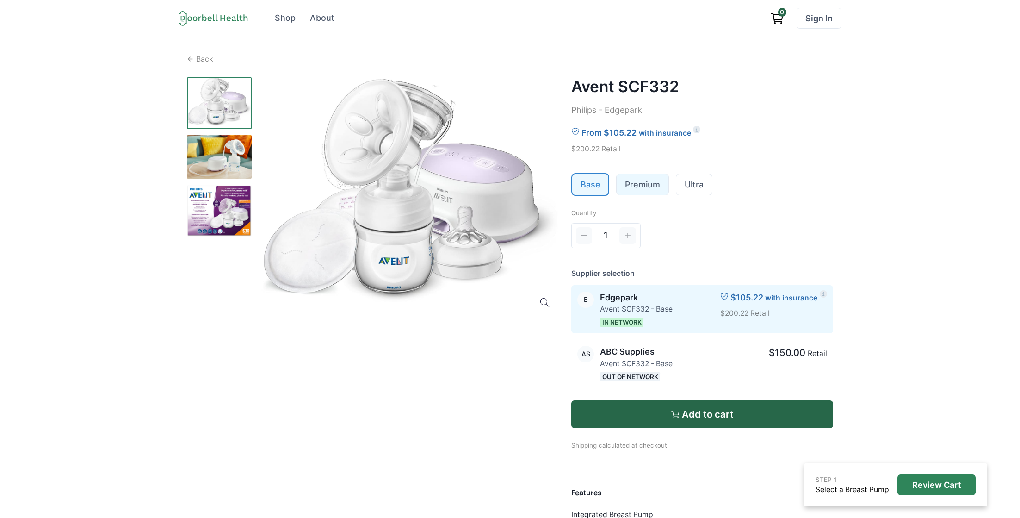
click at [655, 185] on link "Premium" at bounding box center [643, 184] width 52 height 21
click at [596, 184] on link "Base" at bounding box center [590, 184] width 37 height 21
click at [631, 185] on link "Premium" at bounding box center [643, 184] width 52 height 21
click at [596, 186] on link "Base" at bounding box center [590, 184] width 37 height 21
click at [636, 185] on link "Premium" at bounding box center [643, 184] width 52 height 21
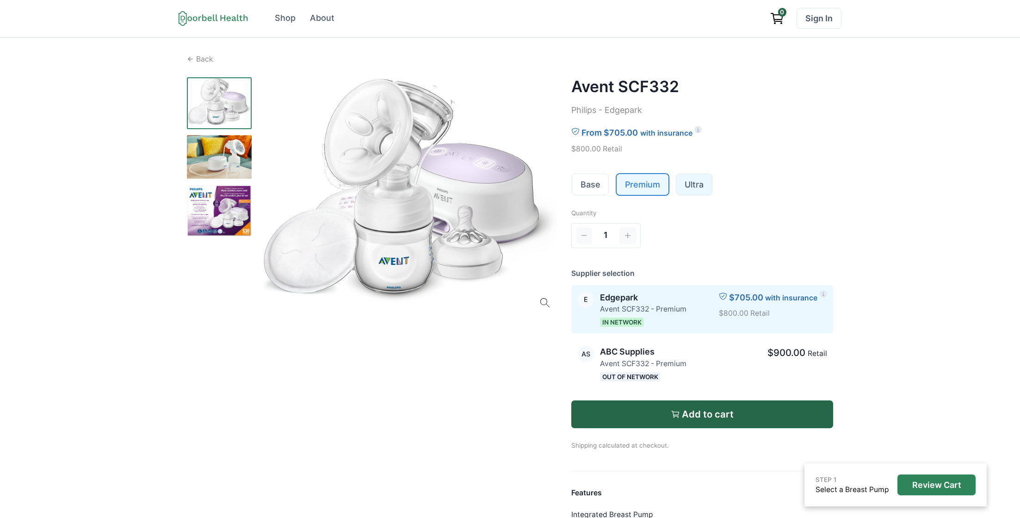
click at [688, 184] on link "Ultra" at bounding box center [694, 184] width 36 height 21
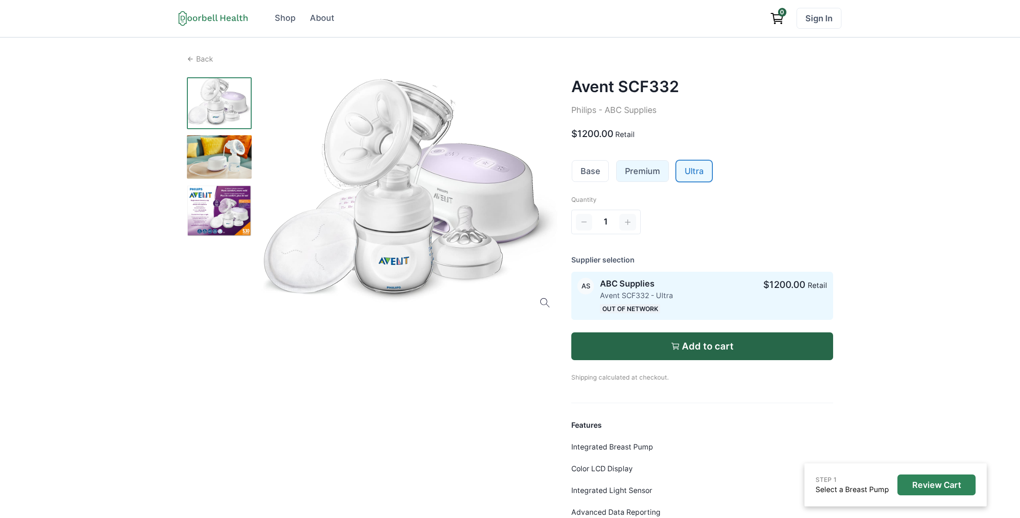
click at [660, 176] on link "Premium" at bounding box center [643, 171] width 52 height 21
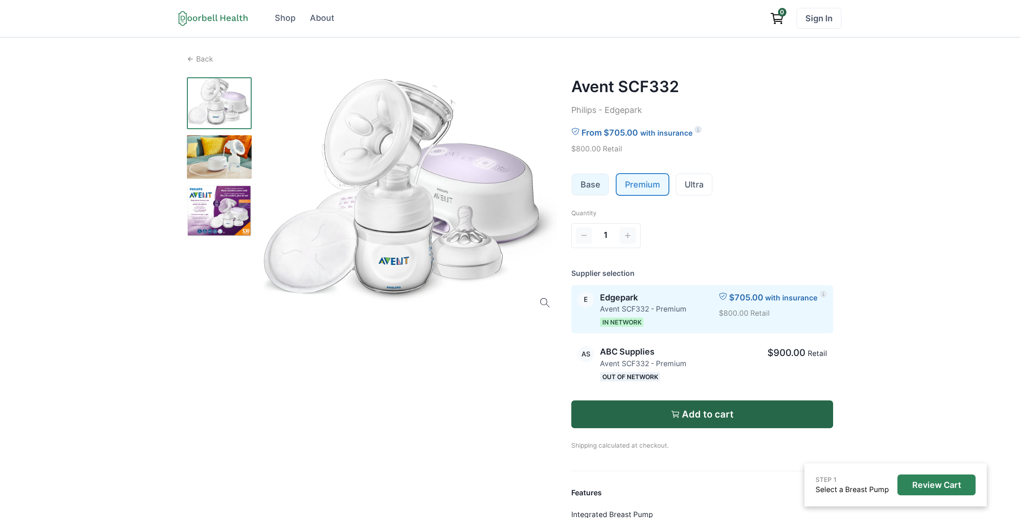
click at [605, 184] on link "Base" at bounding box center [590, 184] width 37 height 21
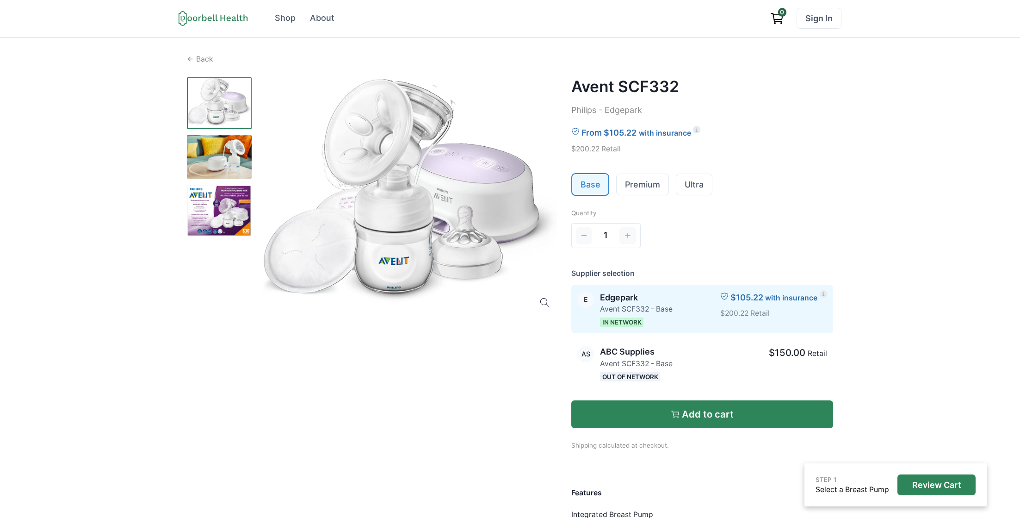
click at [701, 418] on p "Add to cart" at bounding box center [708, 414] width 52 height 11
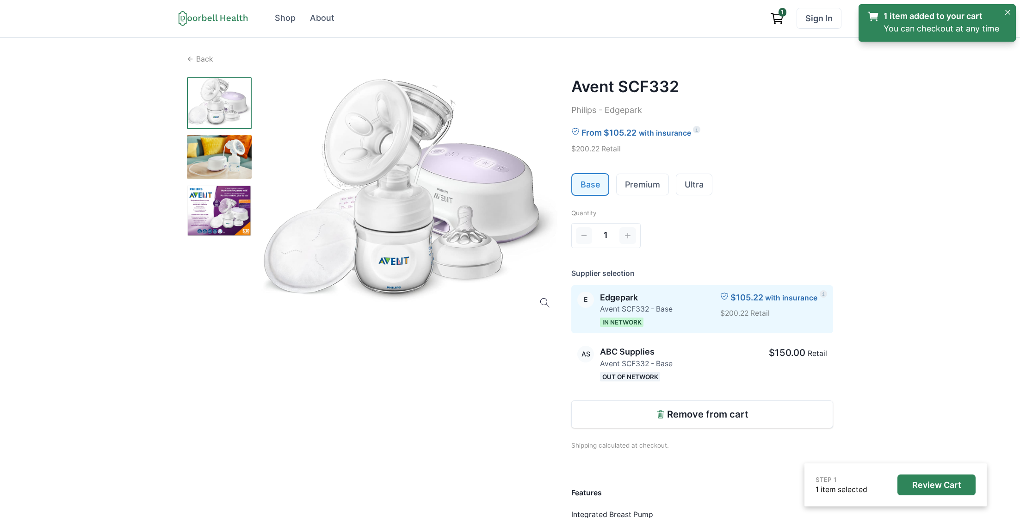
click at [781, 19] on icon "View cart" at bounding box center [777, 18] width 15 height 15
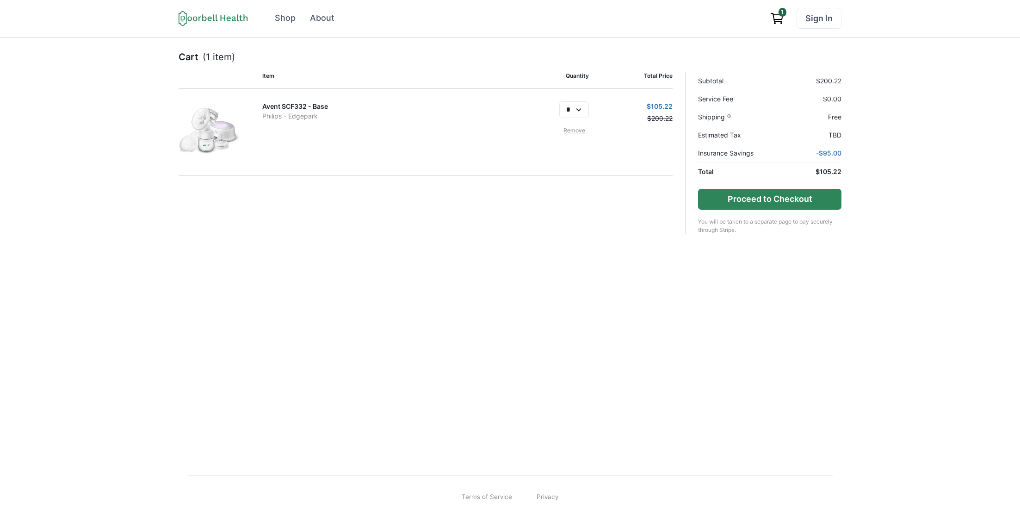
click at [775, 202] on button "Proceed to Checkout" at bounding box center [769, 199] width 143 height 21
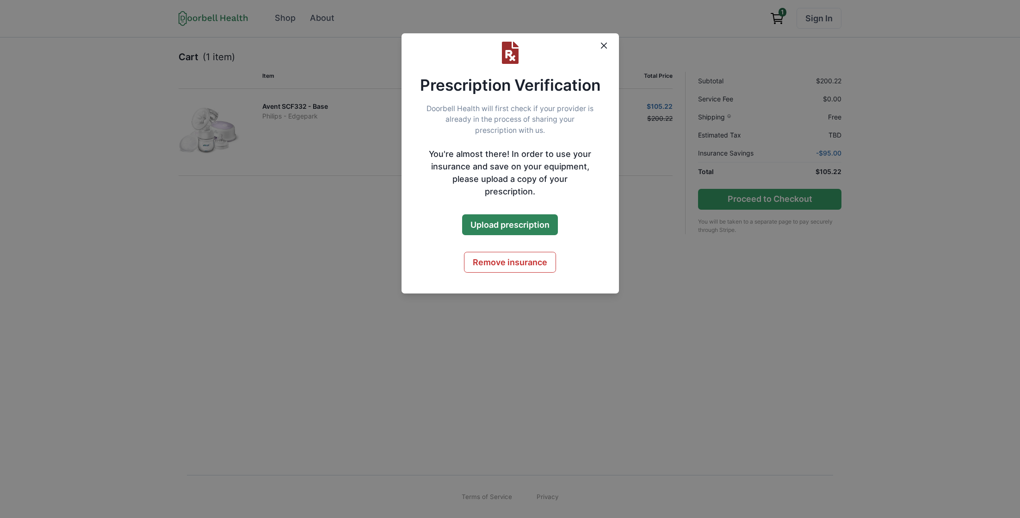
click at [521, 216] on button "Upload prescription" at bounding box center [510, 224] width 96 height 21
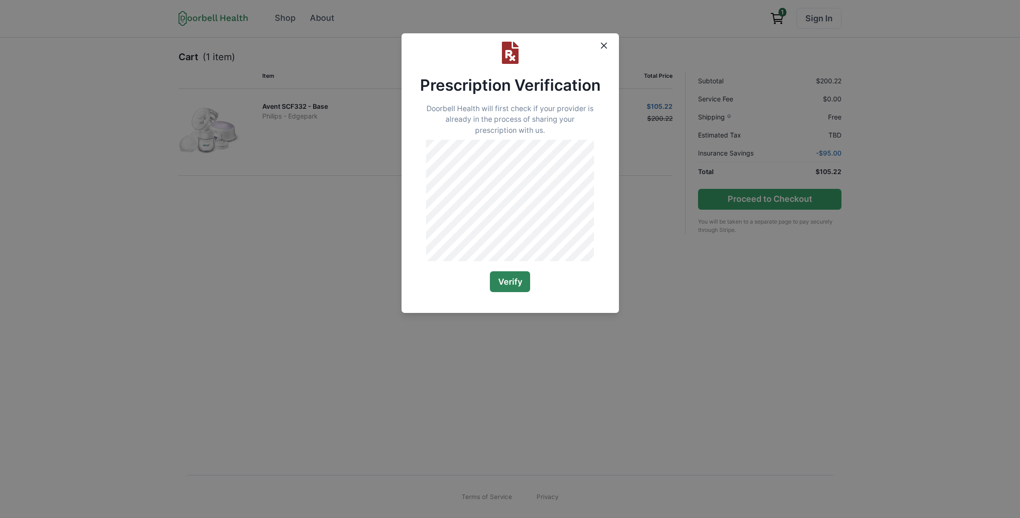
click at [509, 292] on button "Verify" at bounding box center [510, 281] width 41 height 21
click at [515, 292] on button "Verify" at bounding box center [510, 281] width 41 height 21
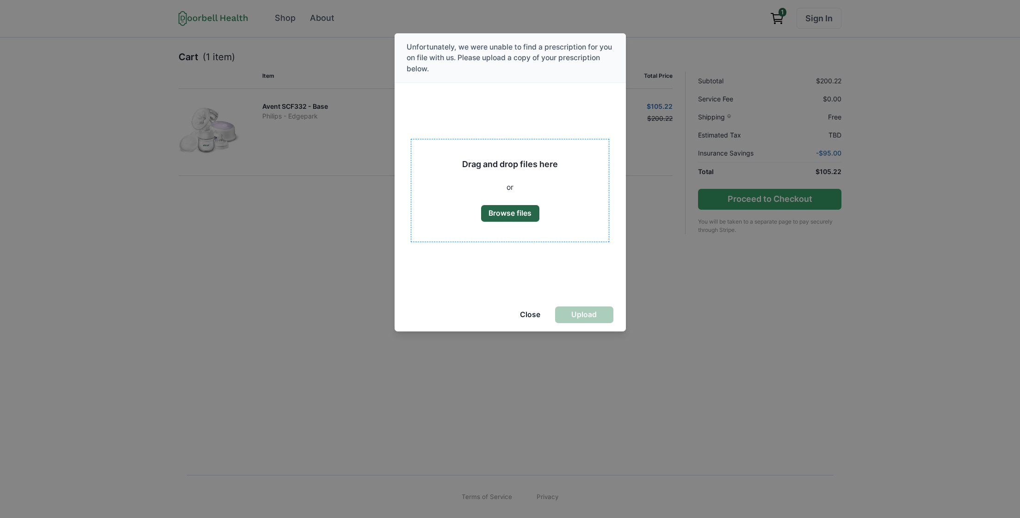
click at [505, 215] on button "Browse files" at bounding box center [510, 213] width 58 height 17
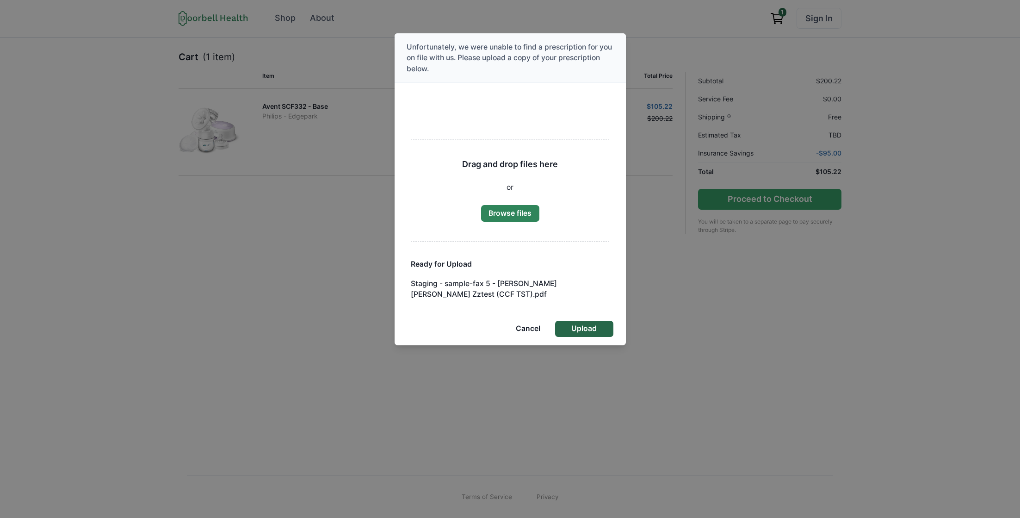
click at [597, 329] on button "Upload" at bounding box center [584, 329] width 58 height 17
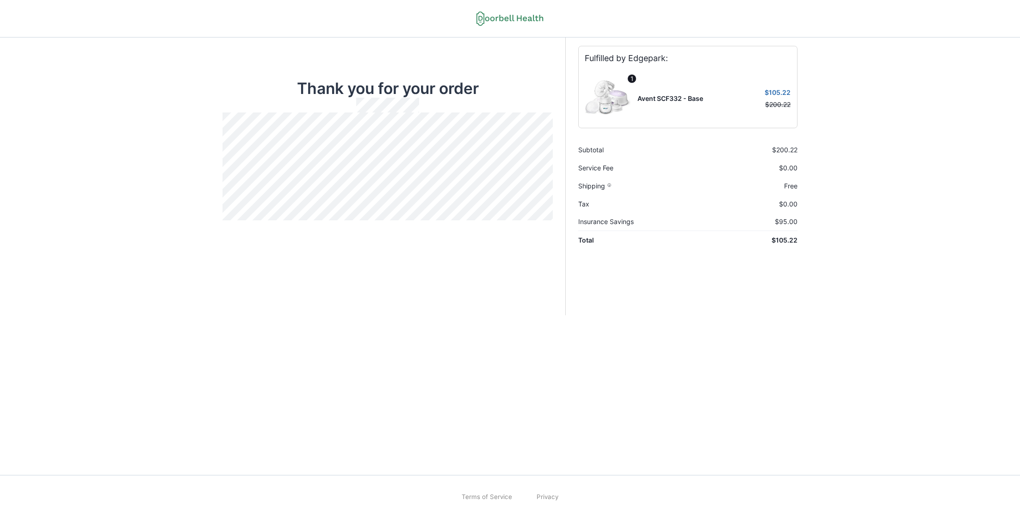
click at [103, 60] on div "Thank you for your order Order Summary Fulfilled by Edgepark: 1 Avent SCF332 - …" at bounding box center [510, 259] width 1020 height 518
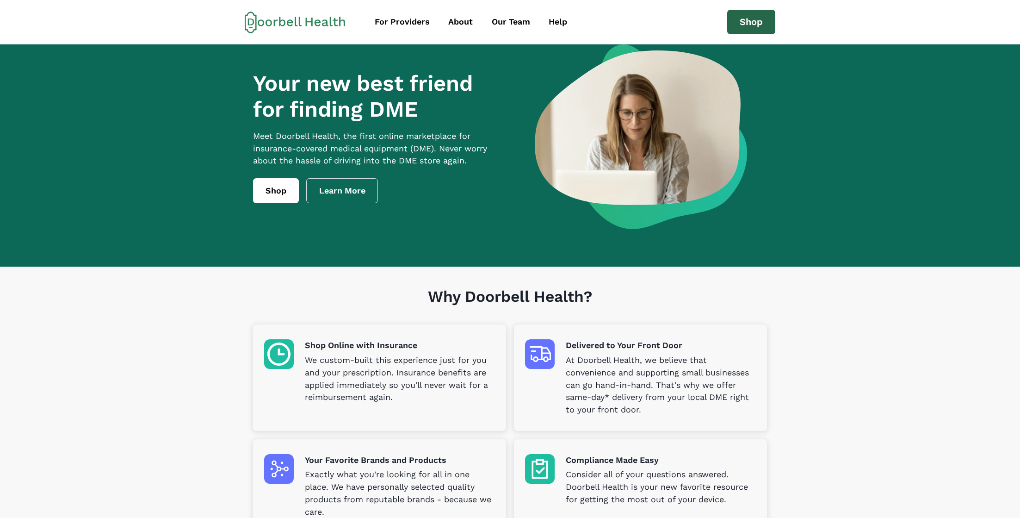
click at [751, 20] on link "Shop" at bounding box center [751, 22] width 48 height 25
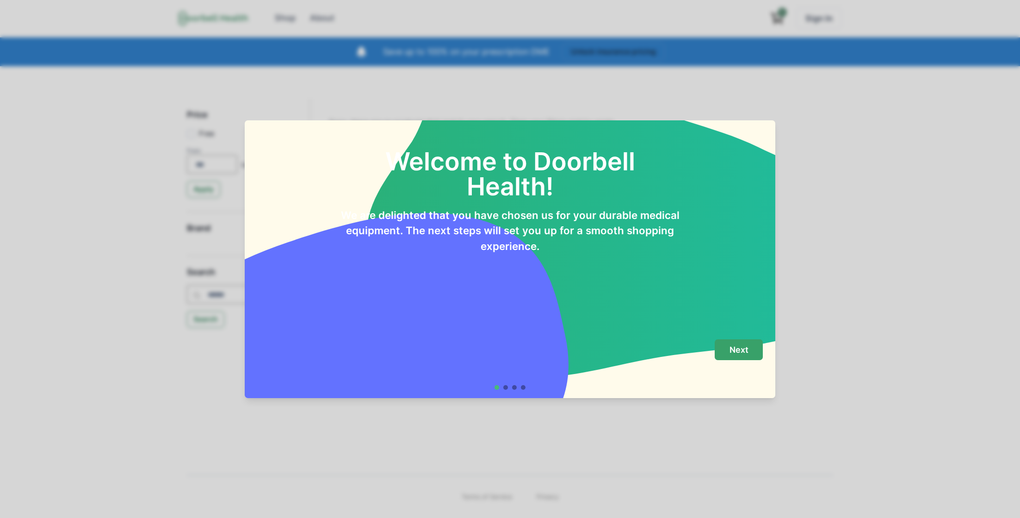
click at [741, 358] on button "Next" at bounding box center [739, 349] width 48 height 21
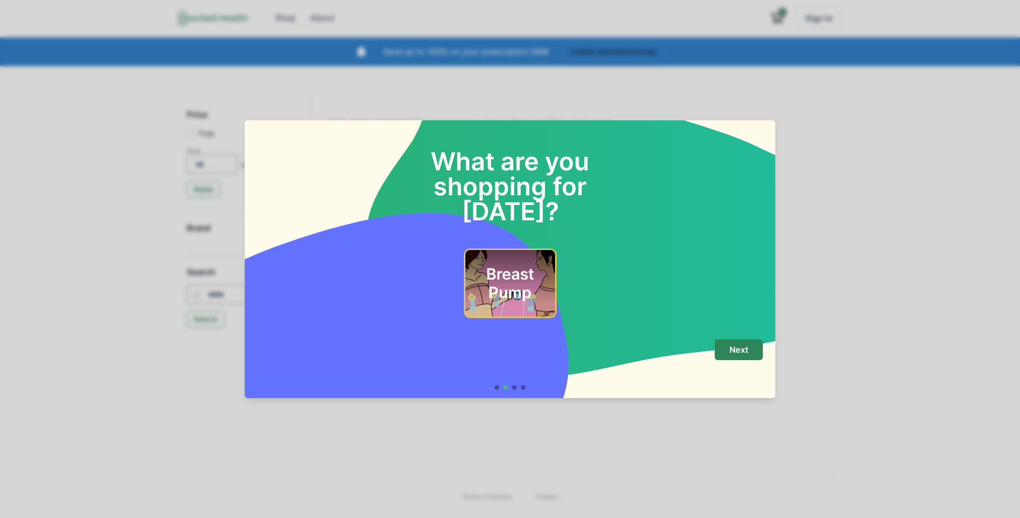
click at [508, 278] on div "Breast Pump" at bounding box center [510, 283] width 65 height 42
click at [759, 349] on button "Next" at bounding box center [739, 349] width 48 height 21
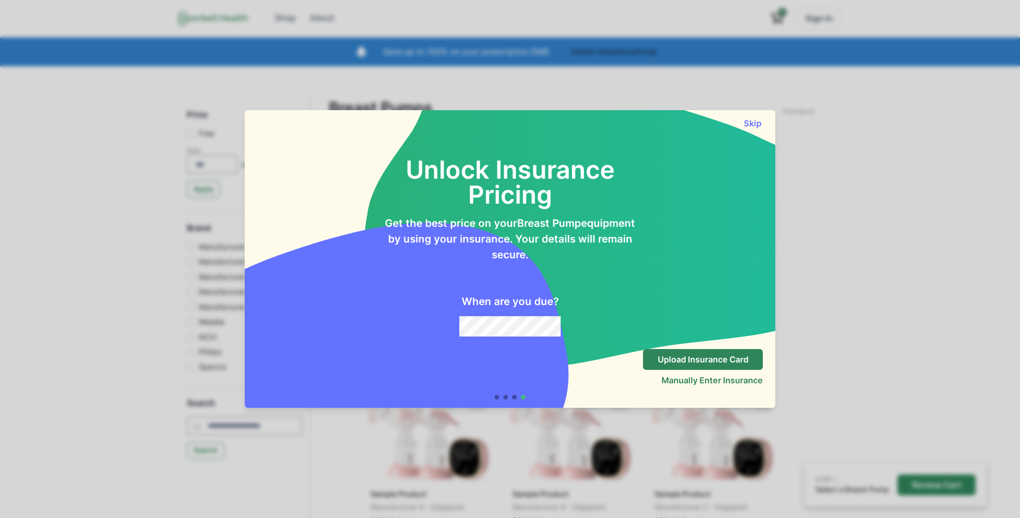
click at [752, 118] on div "Skip" at bounding box center [510, 119] width 531 height 18
click at [751, 118] on button "Skip" at bounding box center [752, 123] width 21 height 10
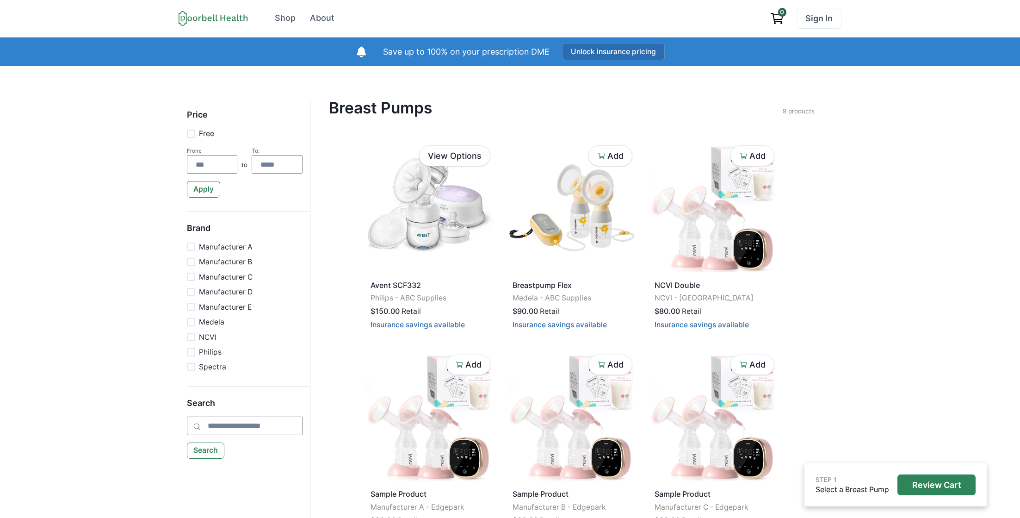
click at [611, 56] on button "Unlock insurance pricing" at bounding box center [613, 51] width 103 height 17
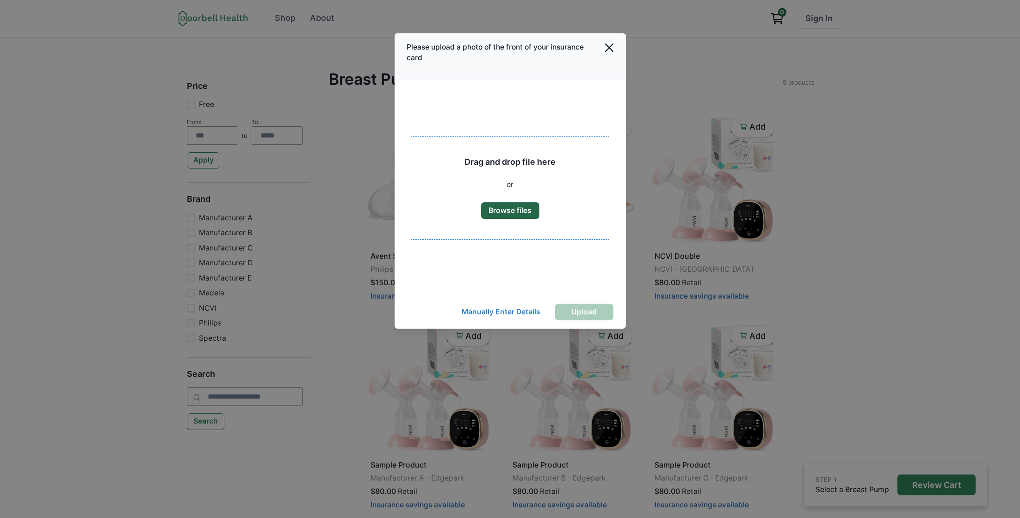
click at [515, 214] on button "Browse files" at bounding box center [510, 210] width 58 height 17
click at [516, 311] on button "Manually Enter Details" at bounding box center [500, 312] width 95 height 17
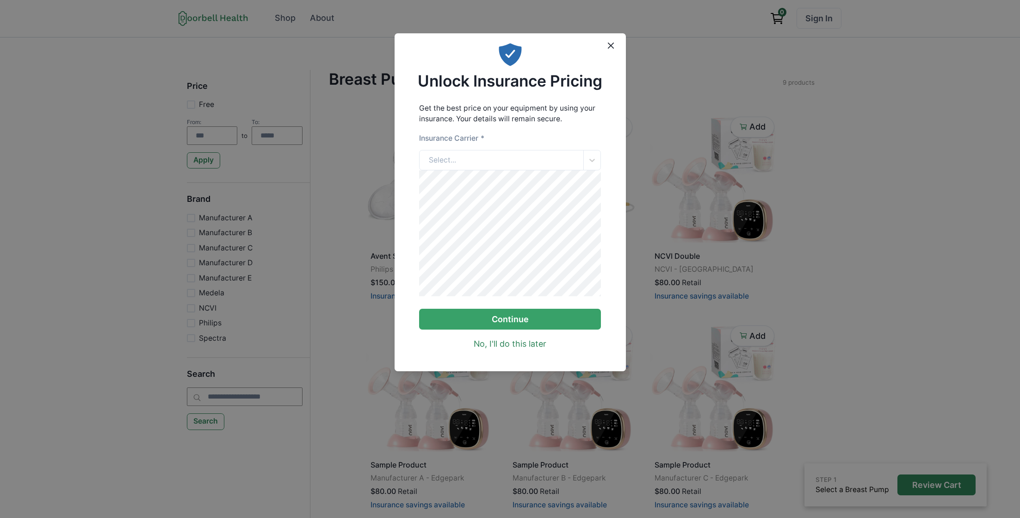
click at [476, 148] on div "Insurance Carrier *" at bounding box center [510, 141] width 182 height 17
click at [472, 155] on div "Select..." at bounding box center [502, 160] width 164 height 20
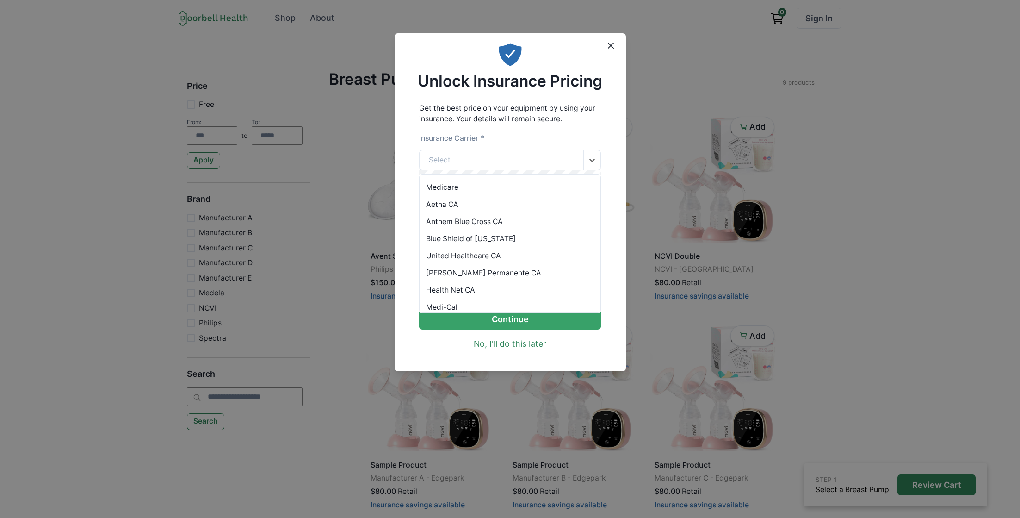
click at [453, 224] on div "Anthem Blue Cross CA" at bounding box center [510, 221] width 181 height 17
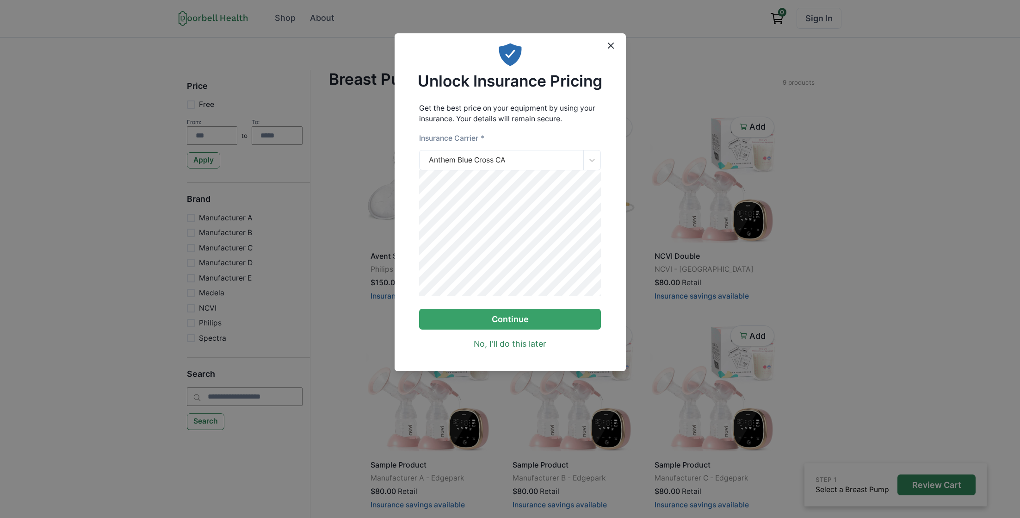
click at [405, 267] on div "Get the best price on your equipment by using your insurance. Your details will…" at bounding box center [510, 227] width 231 height 256
click at [506, 326] on button "Continue" at bounding box center [510, 319] width 182 height 21
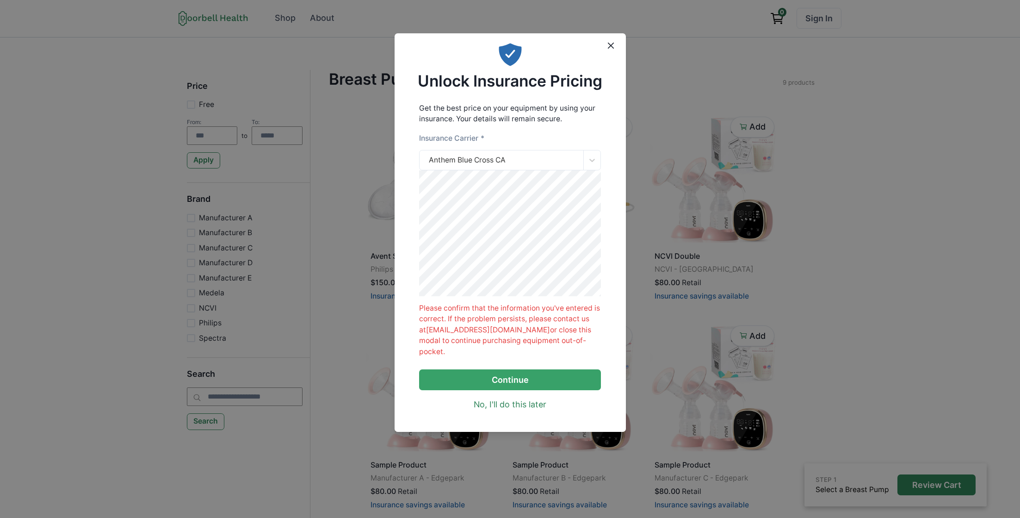
click at [407, 264] on div "Get the best price on your equipment by using your insurance. Your details will…" at bounding box center [510, 257] width 231 height 317
click at [516, 381] on button "Continue" at bounding box center [510, 379] width 182 height 21
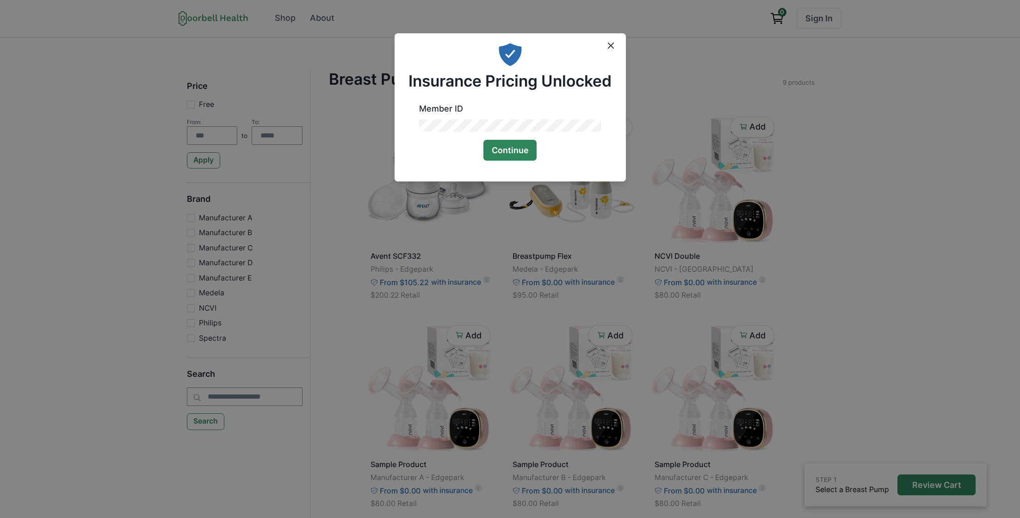
click at [524, 150] on button "Continue" at bounding box center [511, 150] width 54 height 21
